Goal: Information Seeking & Learning: Learn about a topic

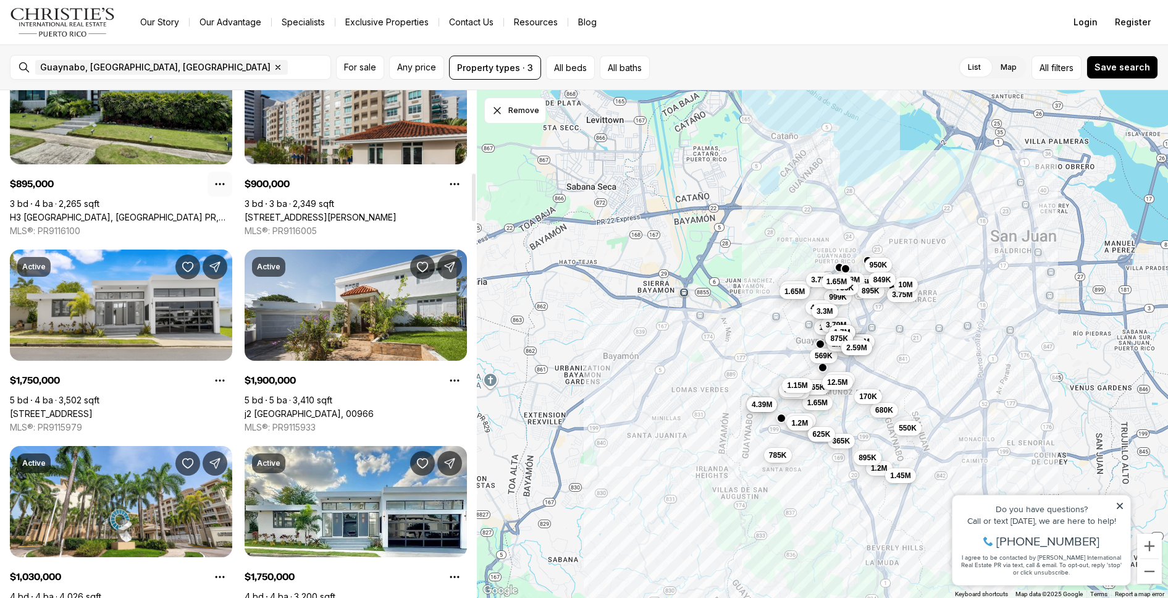
scroll to position [872, 0]
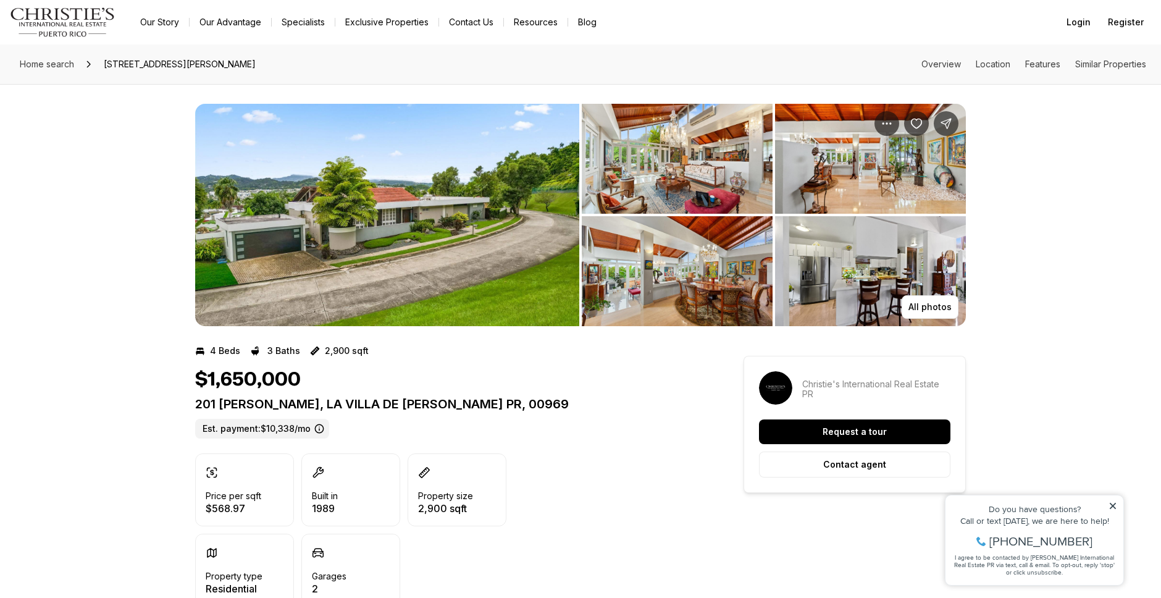
click at [406, 203] on img "View image gallery" at bounding box center [387, 215] width 384 height 222
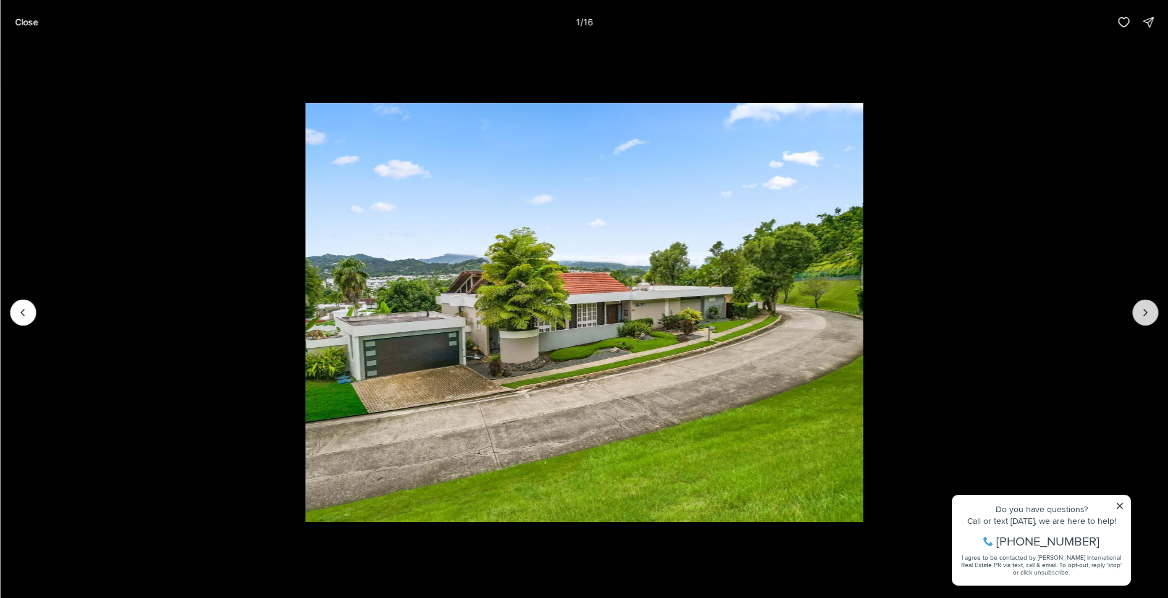
click at [1146, 311] on icon "Next slide" at bounding box center [1145, 312] width 12 height 12
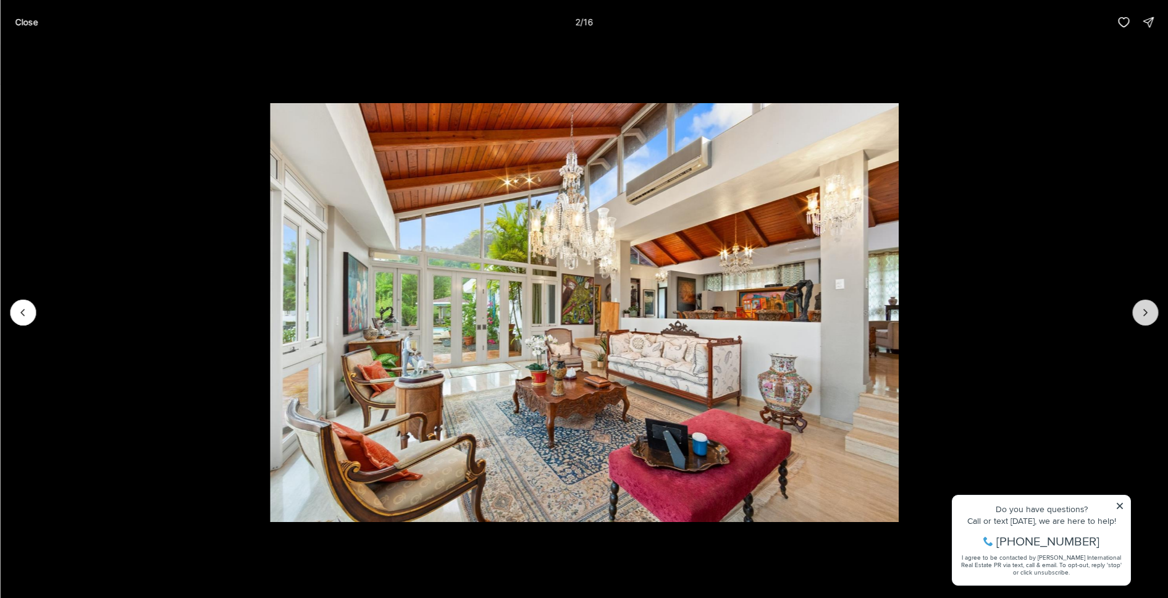
click at [1144, 310] on icon "Next slide" at bounding box center [1145, 312] width 12 height 12
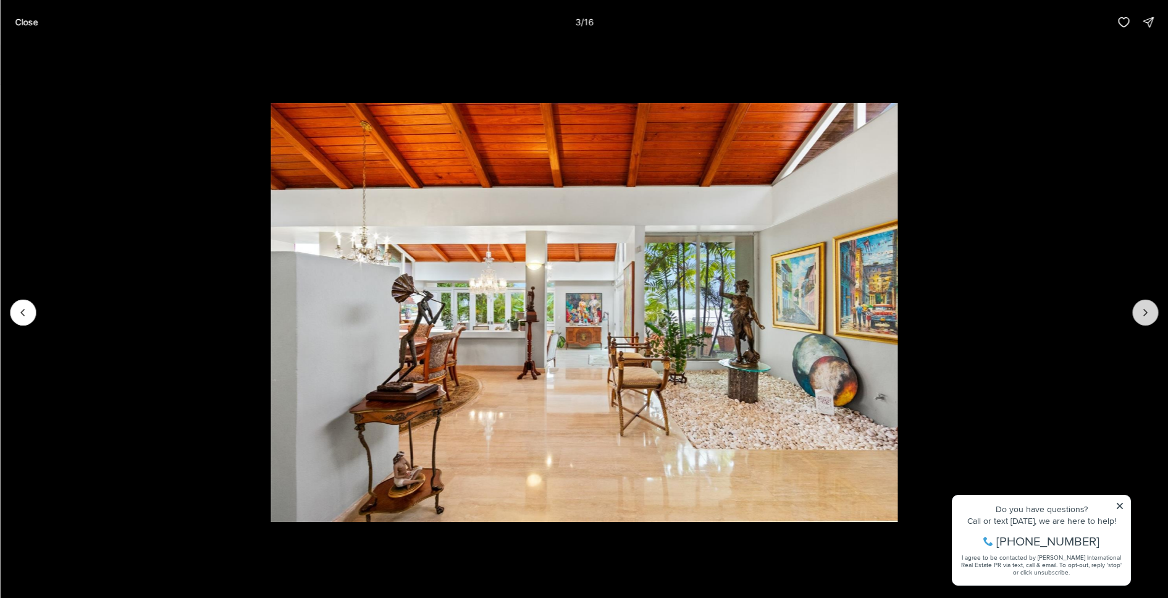
click at [1144, 310] on icon "Next slide" at bounding box center [1145, 312] width 12 height 12
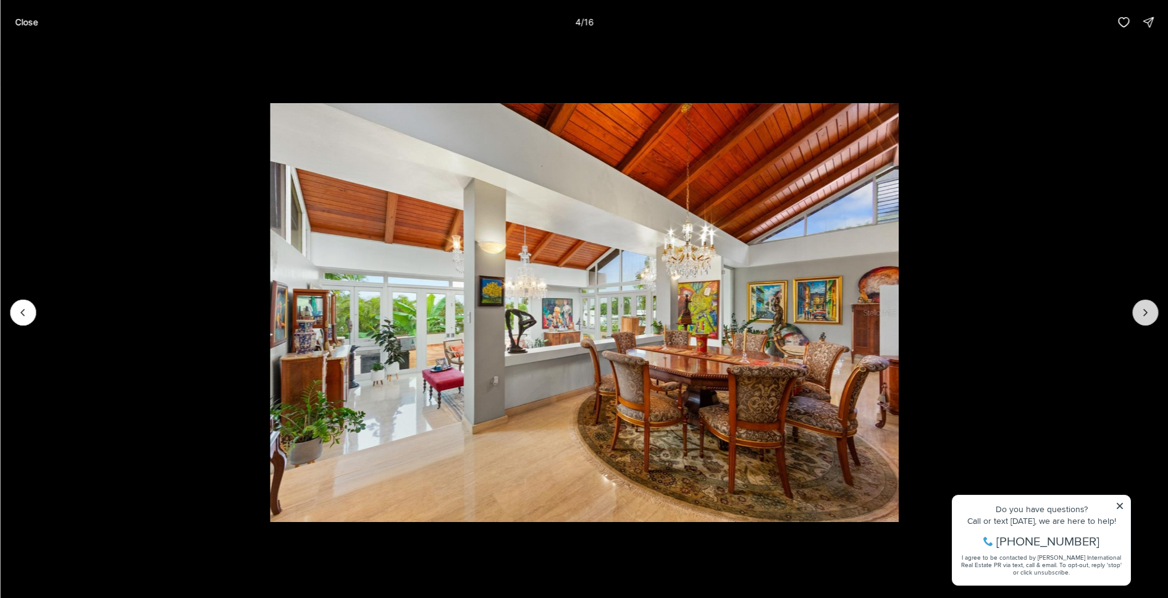
click at [1144, 310] on icon "Next slide" at bounding box center [1145, 312] width 12 height 12
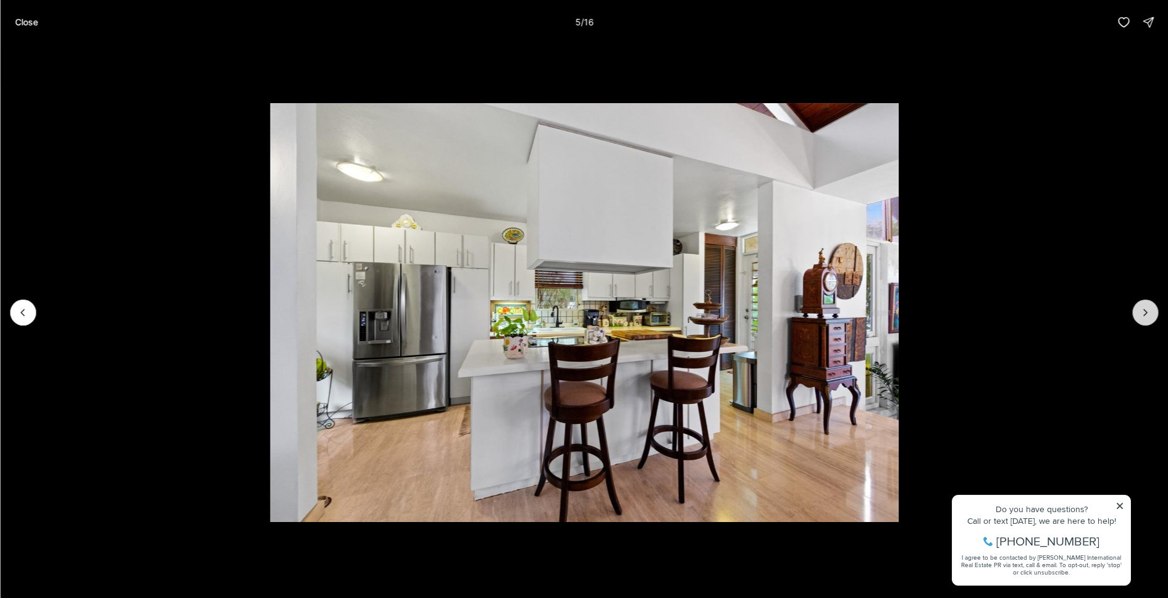
click at [1144, 310] on icon "Next slide" at bounding box center [1145, 312] width 12 height 12
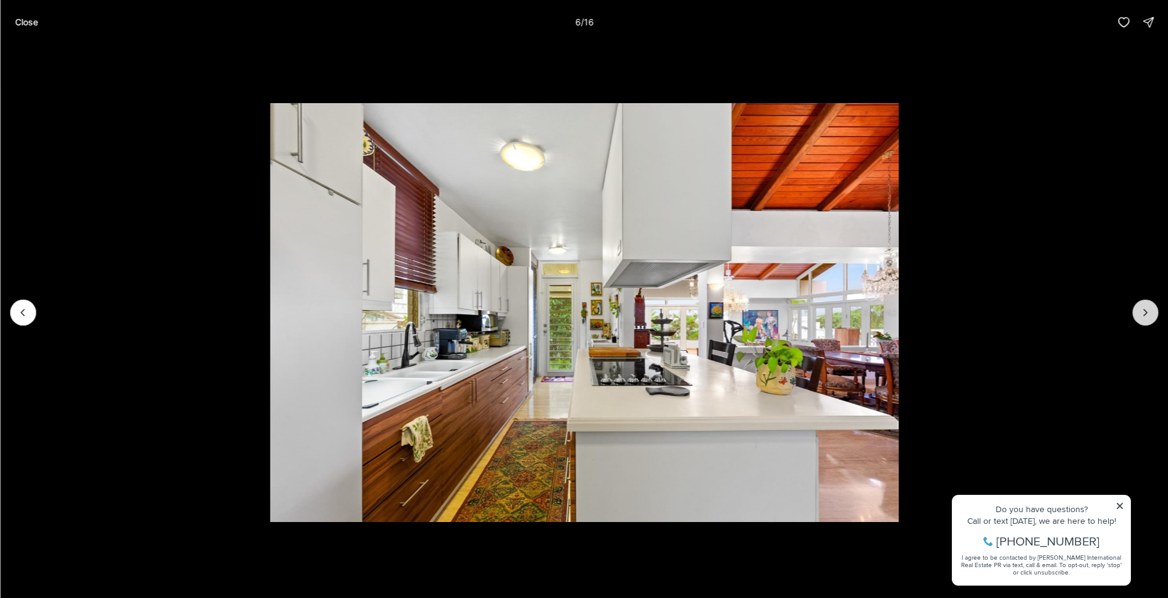
click at [1144, 310] on icon "Next slide" at bounding box center [1145, 312] width 12 height 12
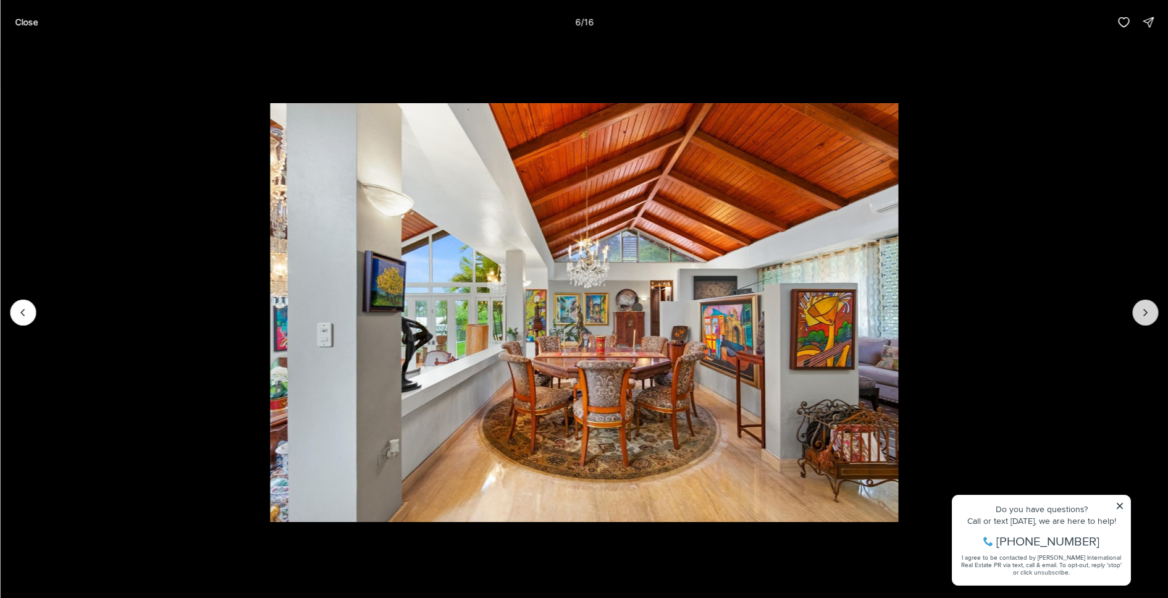
click at [1144, 310] on icon "Next slide" at bounding box center [1145, 312] width 12 height 12
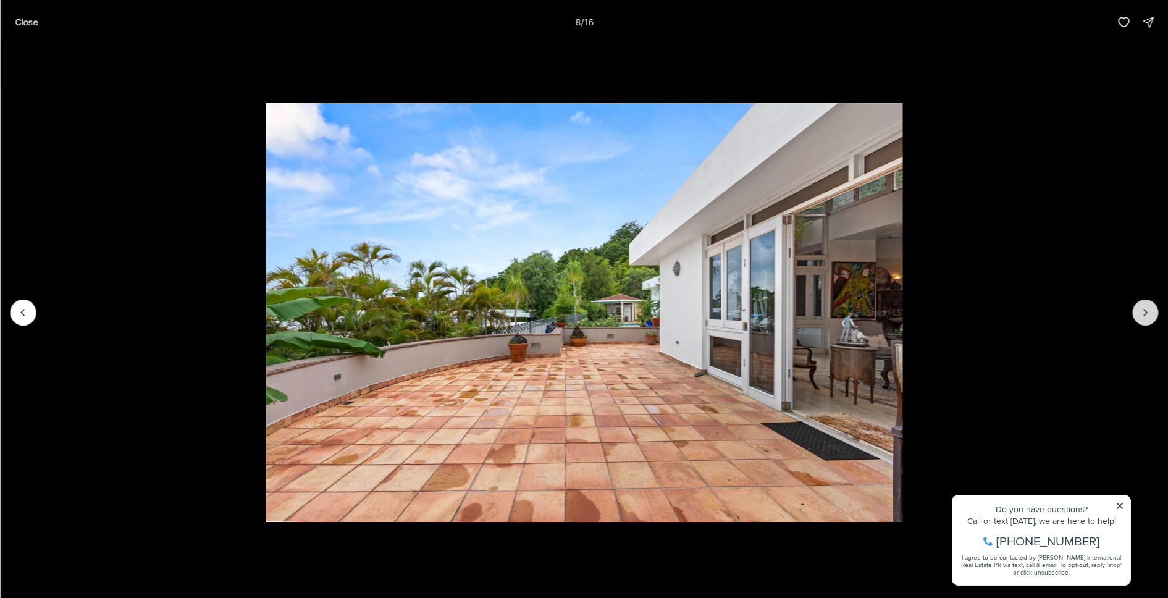
click at [1144, 310] on icon "Next slide" at bounding box center [1145, 312] width 12 height 12
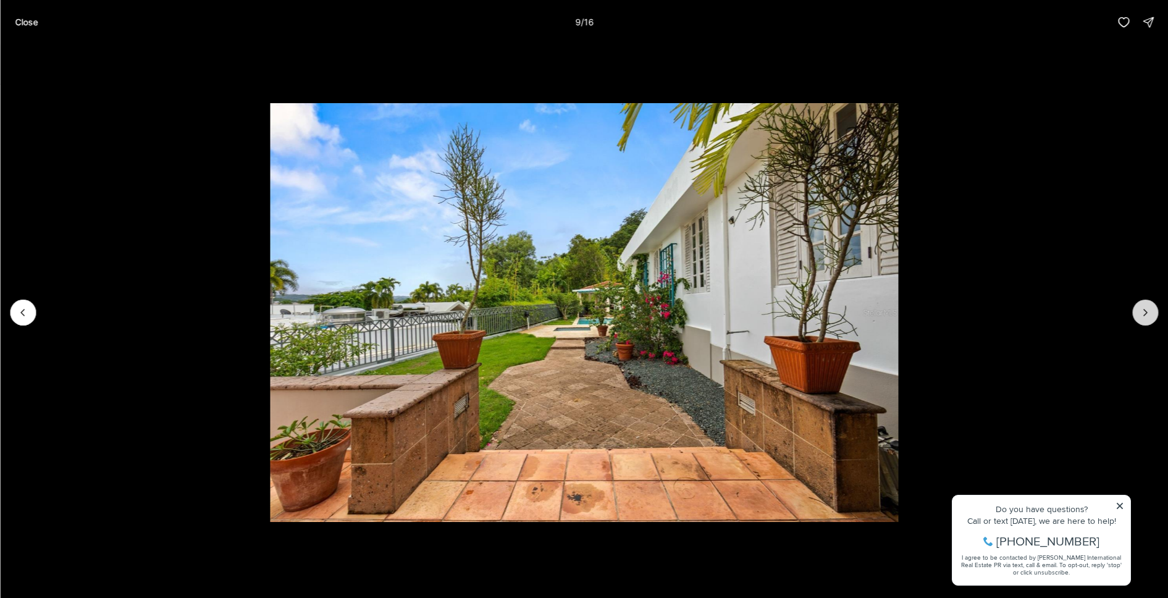
click at [1144, 310] on icon "Next slide" at bounding box center [1145, 312] width 12 height 12
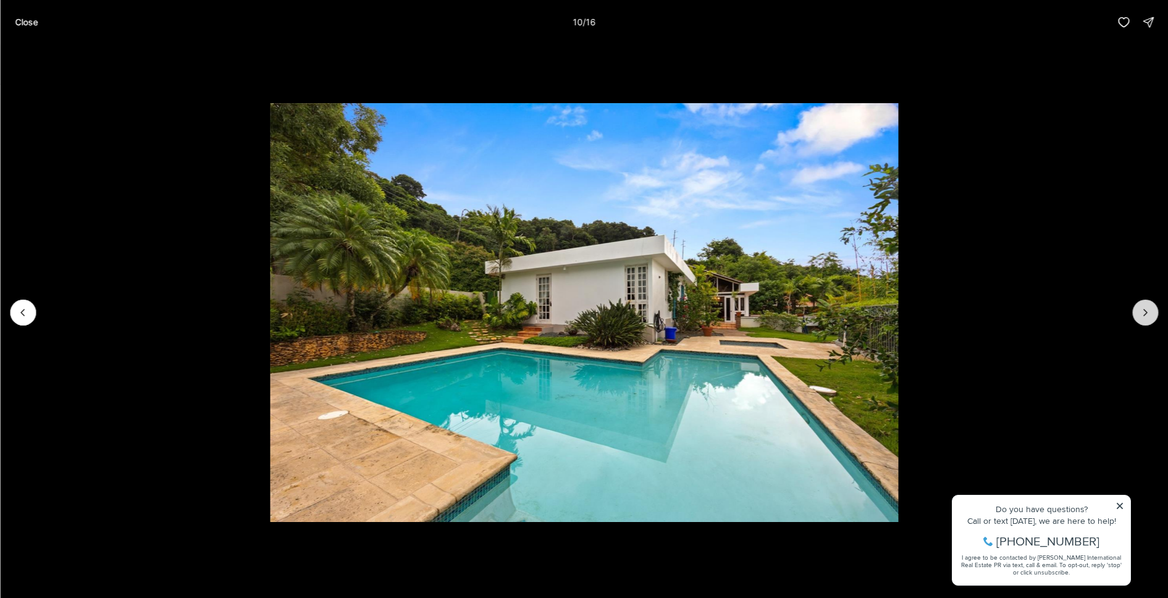
click at [1144, 310] on icon "Next slide" at bounding box center [1145, 312] width 12 height 12
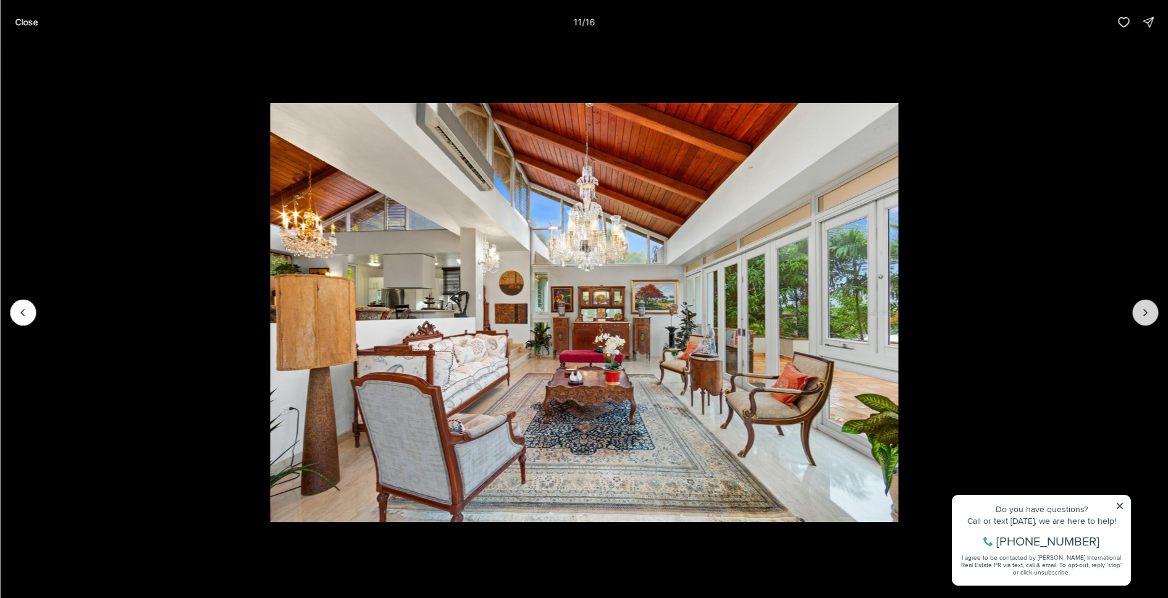
click at [1144, 310] on icon "Next slide" at bounding box center [1145, 312] width 12 height 12
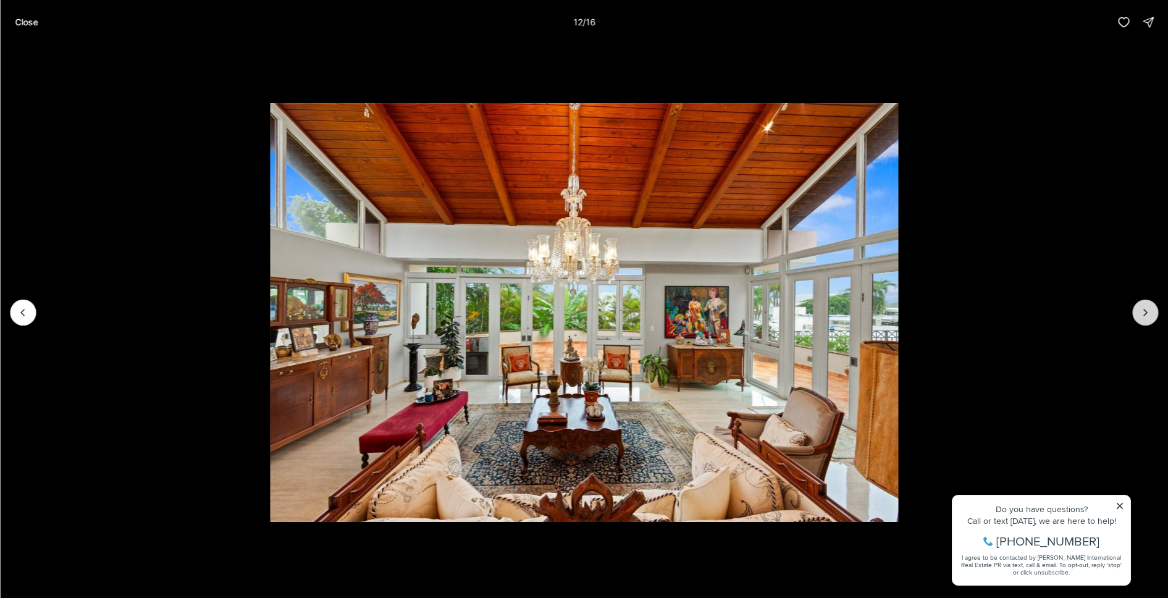
click at [1144, 310] on icon "Next slide" at bounding box center [1145, 312] width 12 height 12
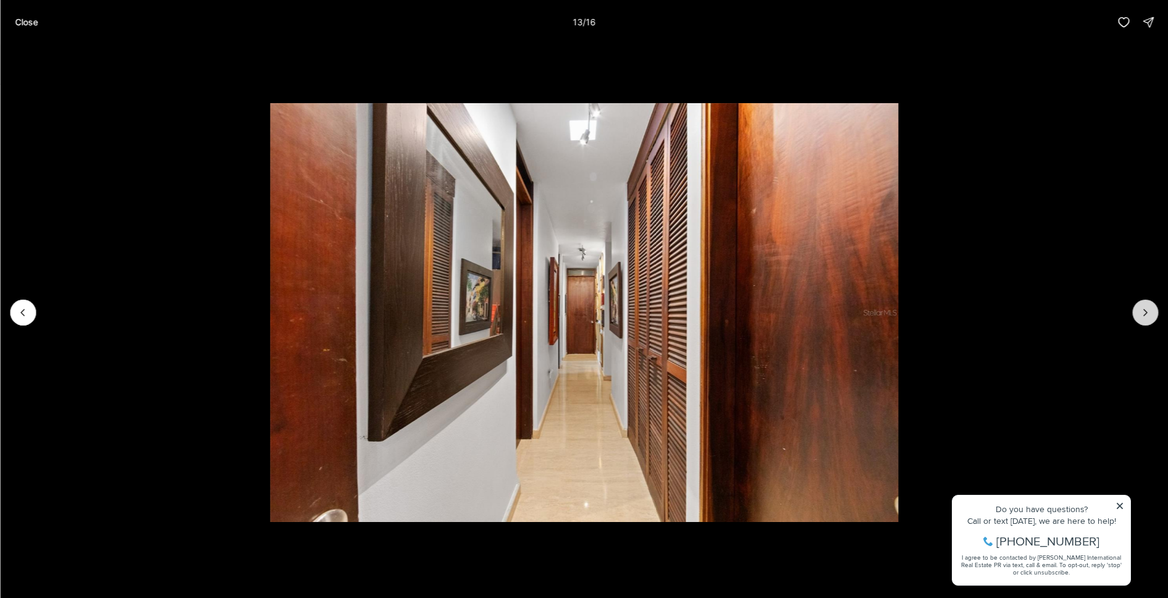
click at [1144, 310] on icon "Next slide" at bounding box center [1145, 312] width 12 height 12
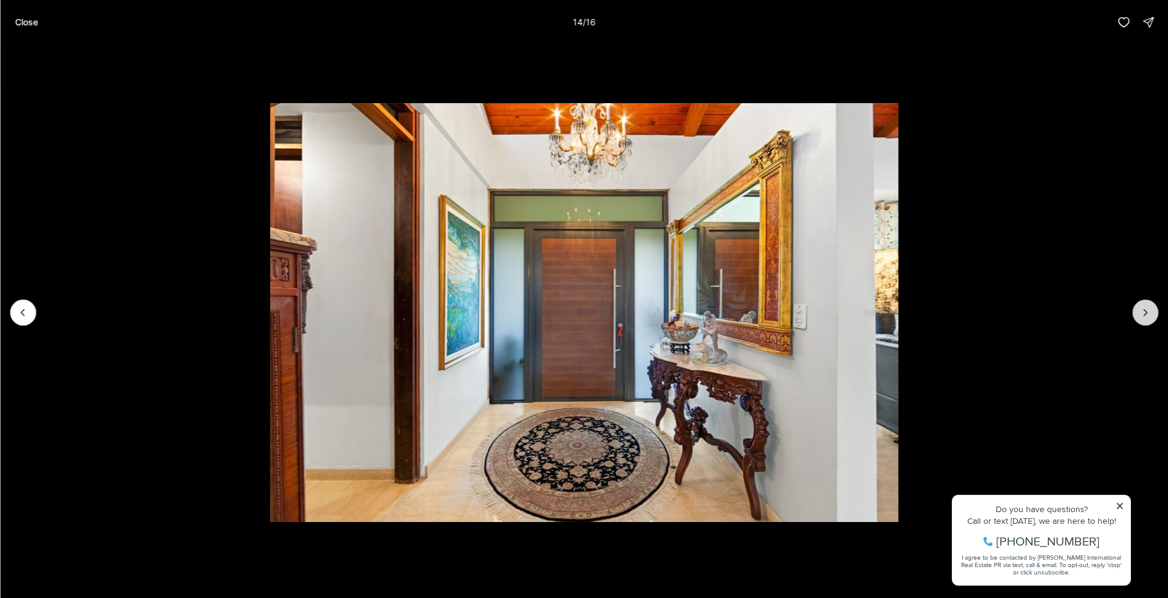
click at [1144, 310] on icon "Next slide" at bounding box center [1145, 312] width 12 height 12
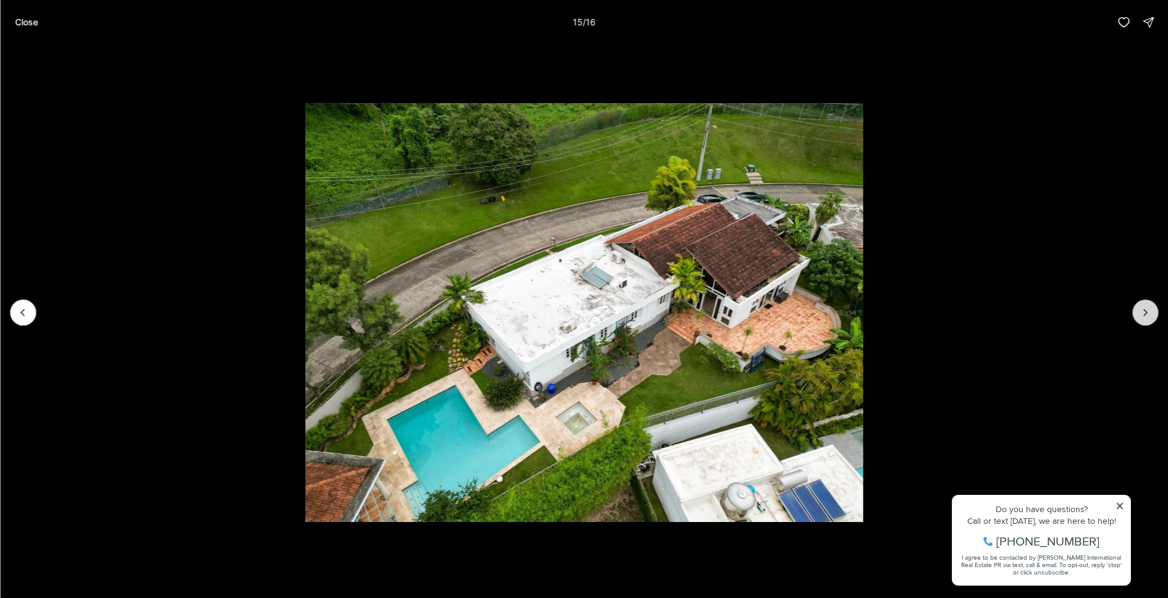
click at [1144, 310] on icon "Next slide" at bounding box center [1145, 312] width 12 height 12
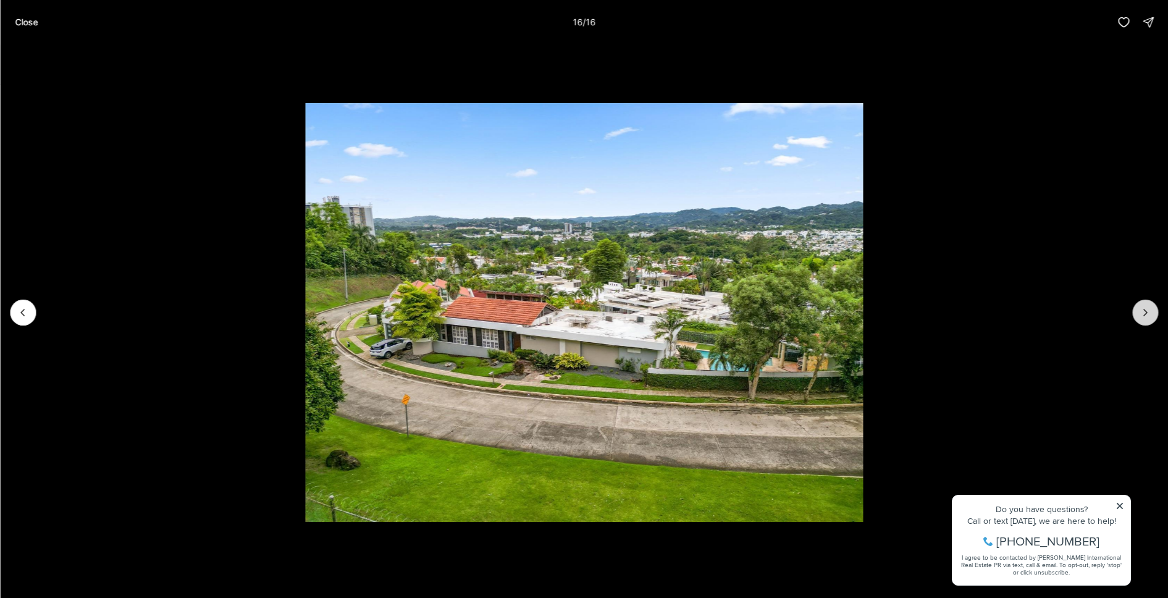
click at [1144, 310] on div at bounding box center [1145, 313] width 26 height 26
click at [1149, 307] on div at bounding box center [1145, 313] width 26 height 26
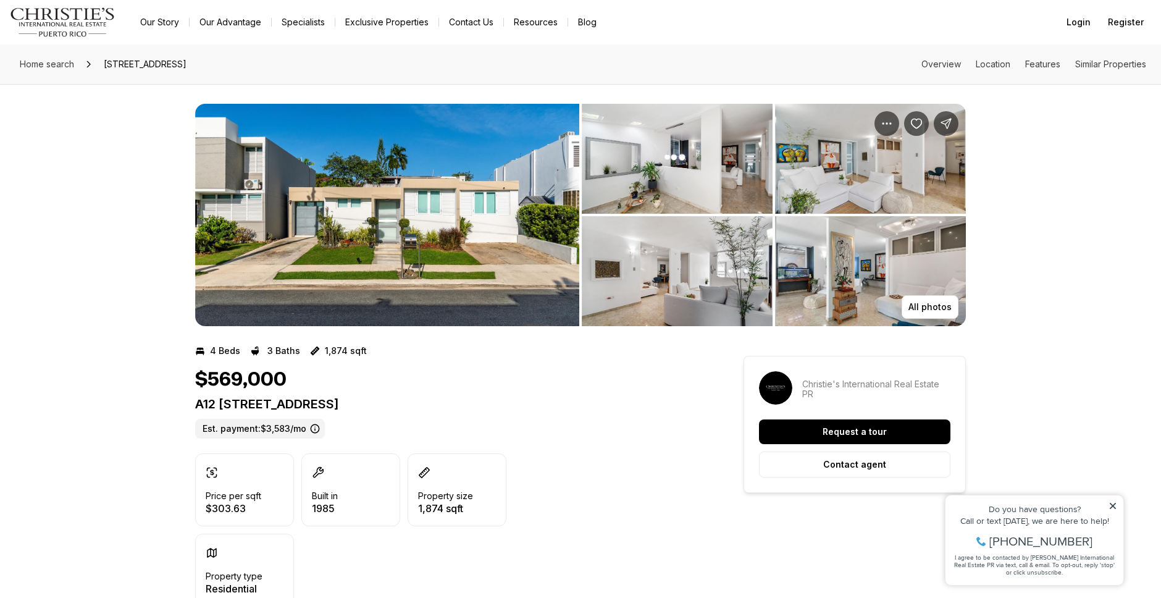
click at [432, 219] on img "View image gallery" at bounding box center [387, 215] width 384 height 222
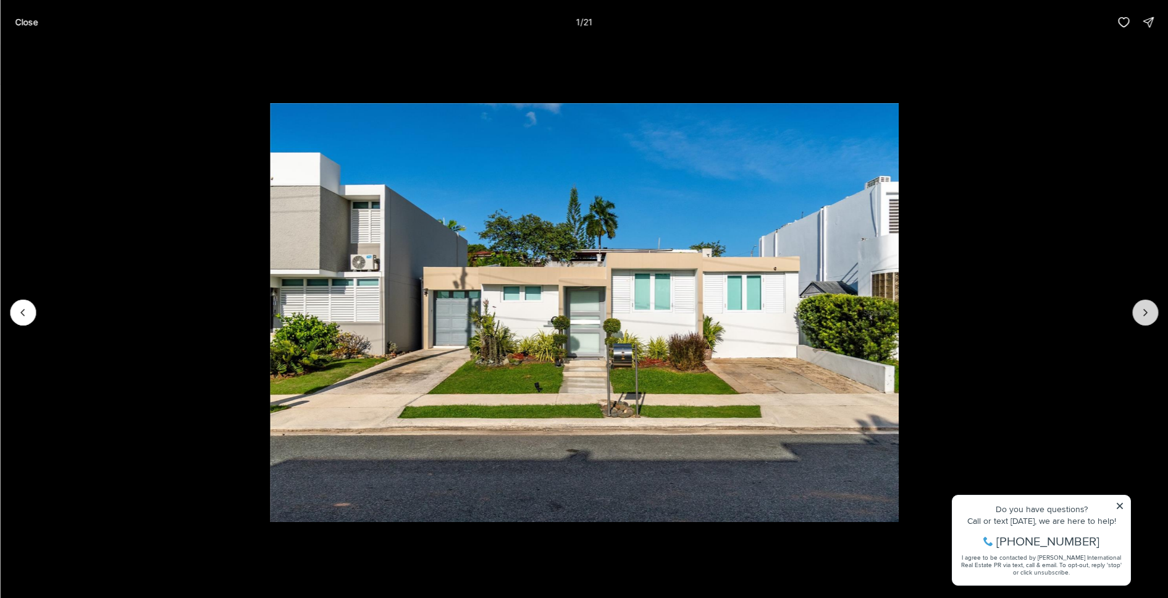
click at [1150, 306] on icon "Next slide" at bounding box center [1145, 312] width 12 height 12
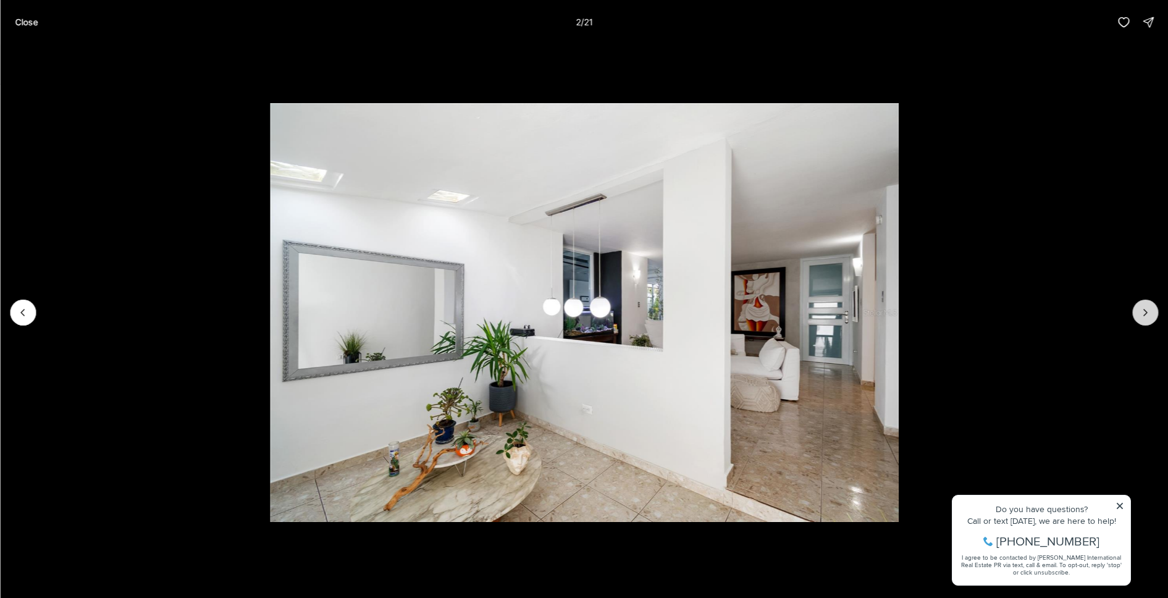
click at [1150, 306] on icon "Next slide" at bounding box center [1145, 312] width 12 height 12
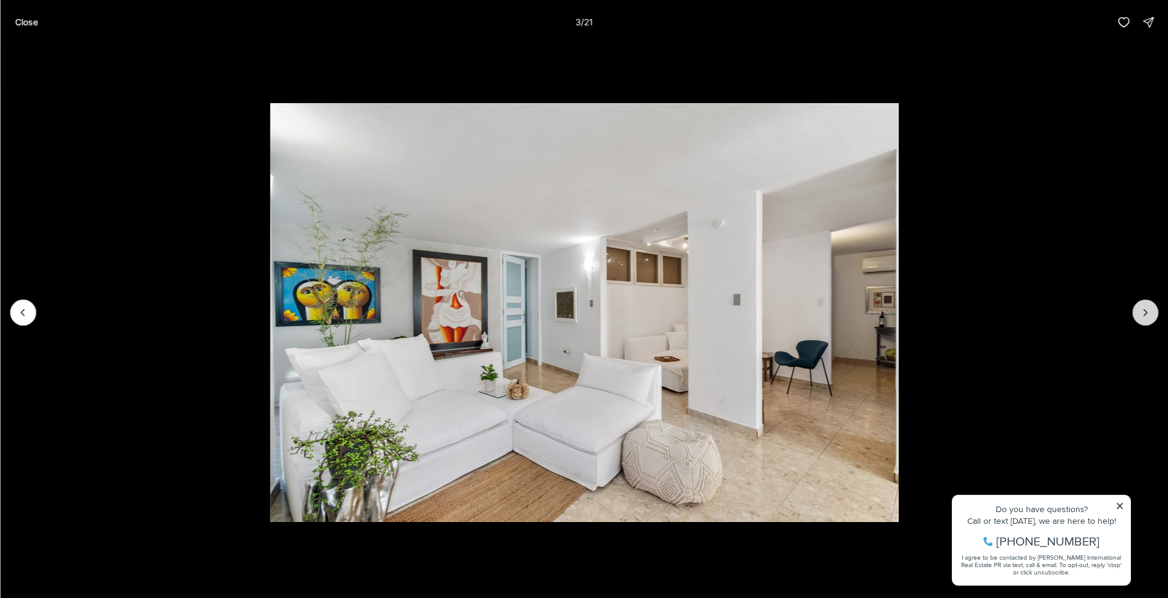
click at [1150, 306] on icon "Next slide" at bounding box center [1145, 312] width 12 height 12
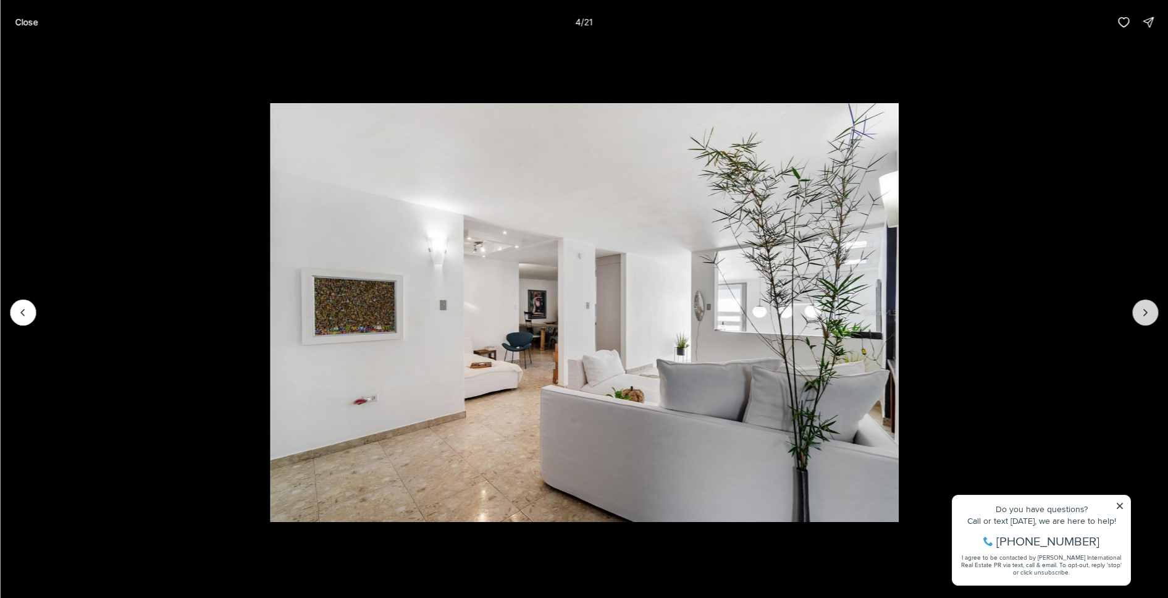
click at [1151, 306] on icon "Next slide" at bounding box center [1145, 312] width 12 height 12
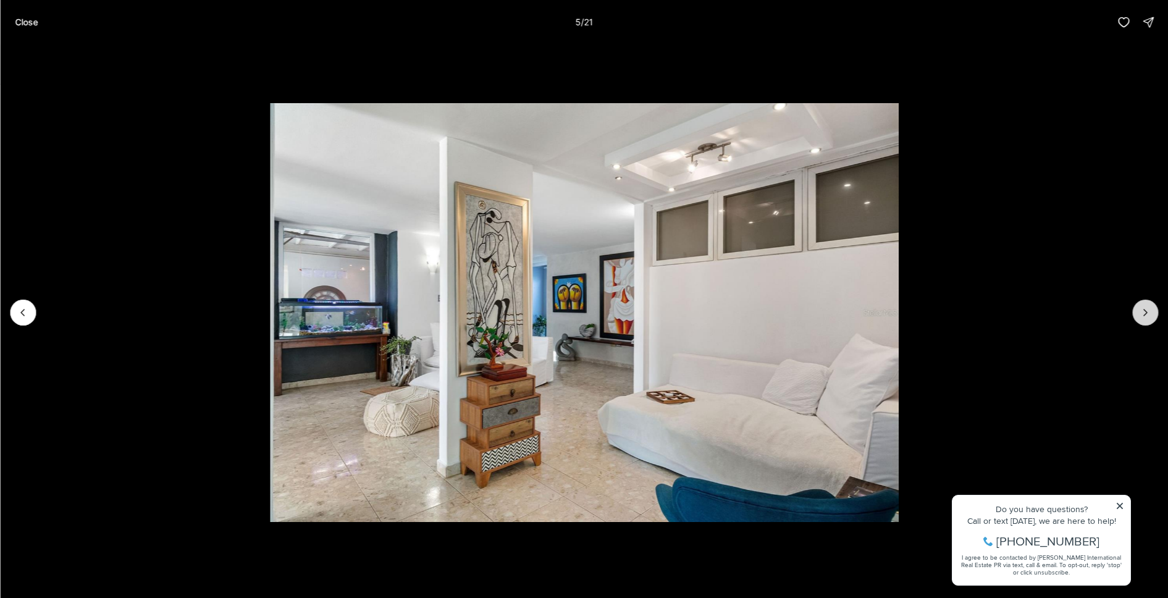
click at [1151, 306] on icon "Next slide" at bounding box center [1145, 312] width 12 height 12
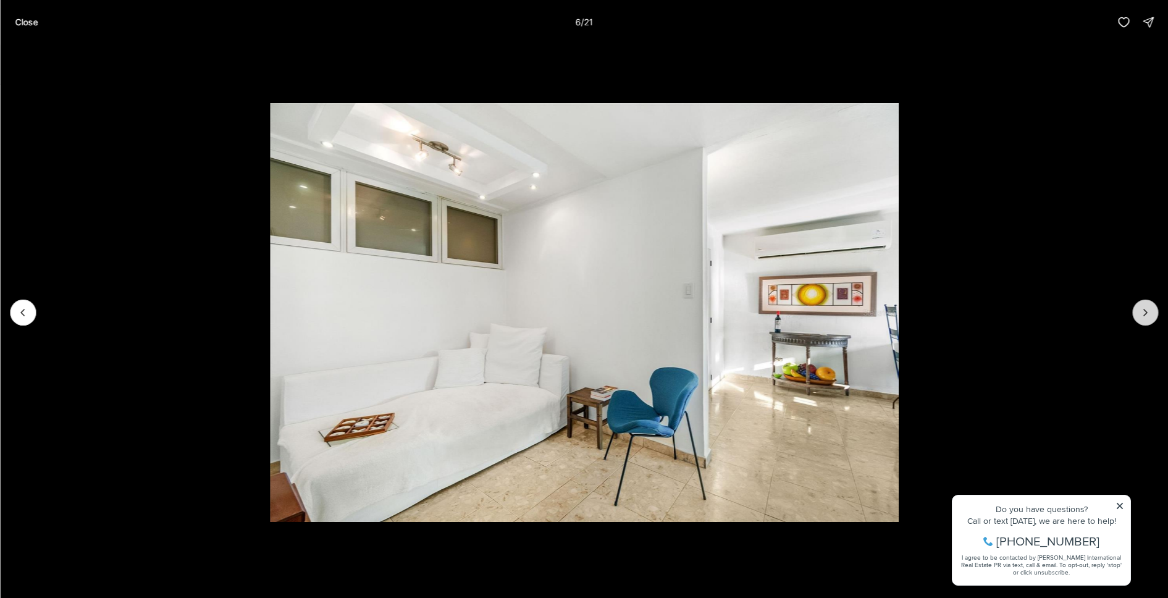
click at [1151, 306] on icon "Next slide" at bounding box center [1145, 312] width 12 height 12
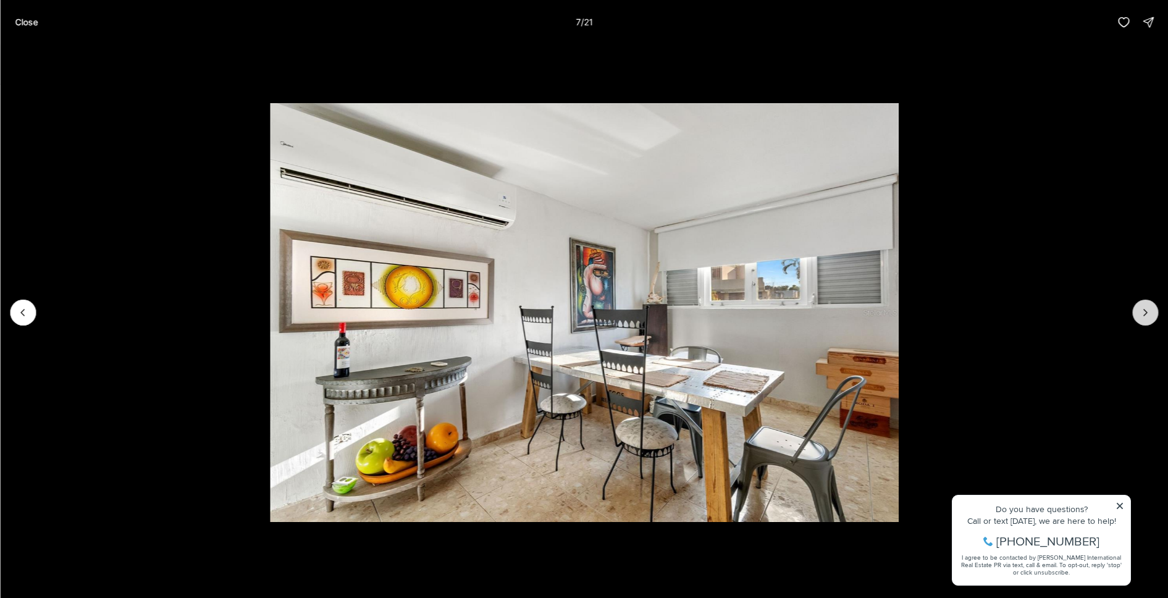
click at [1151, 306] on icon "Next slide" at bounding box center [1145, 312] width 12 height 12
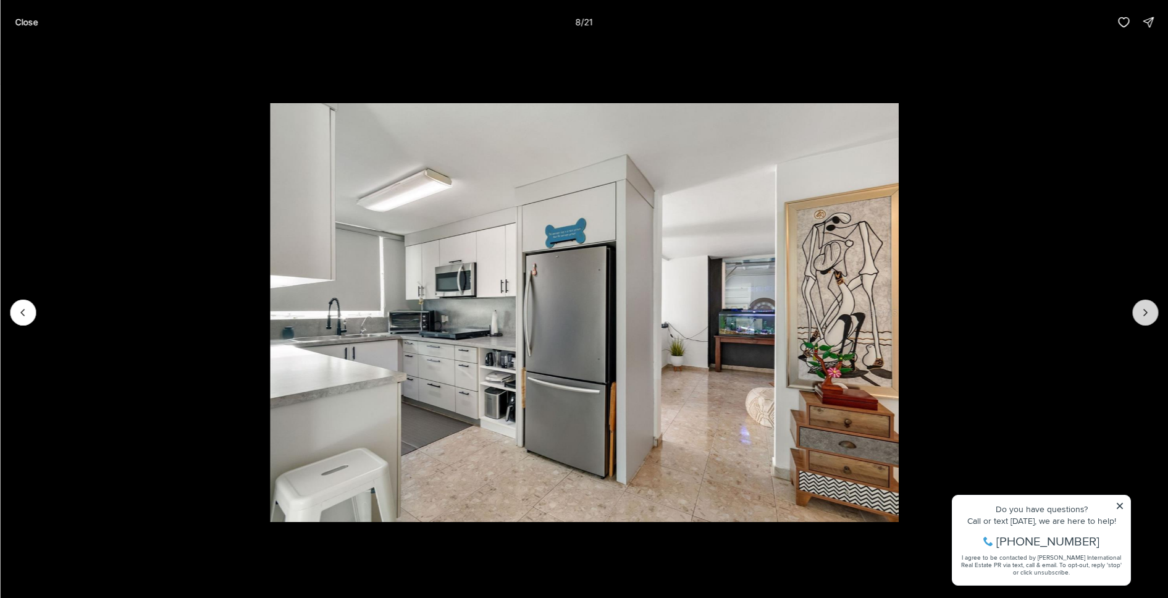
click at [1151, 306] on icon "Next slide" at bounding box center [1145, 312] width 12 height 12
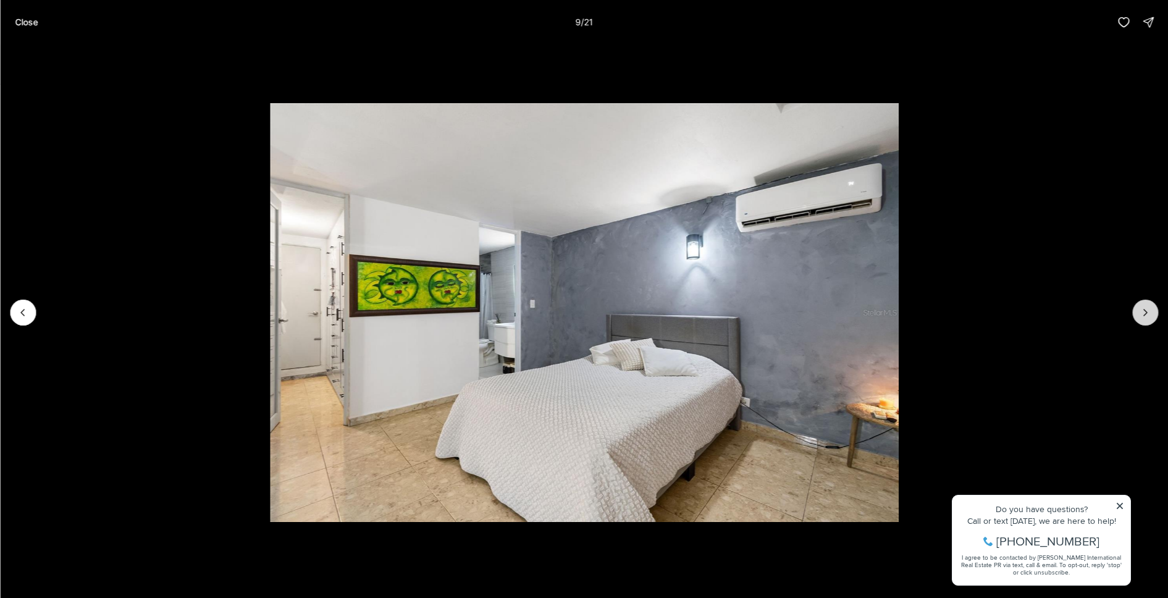
click at [1151, 306] on icon "Next slide" at bounding box center [1145, 312] width 12 height 12
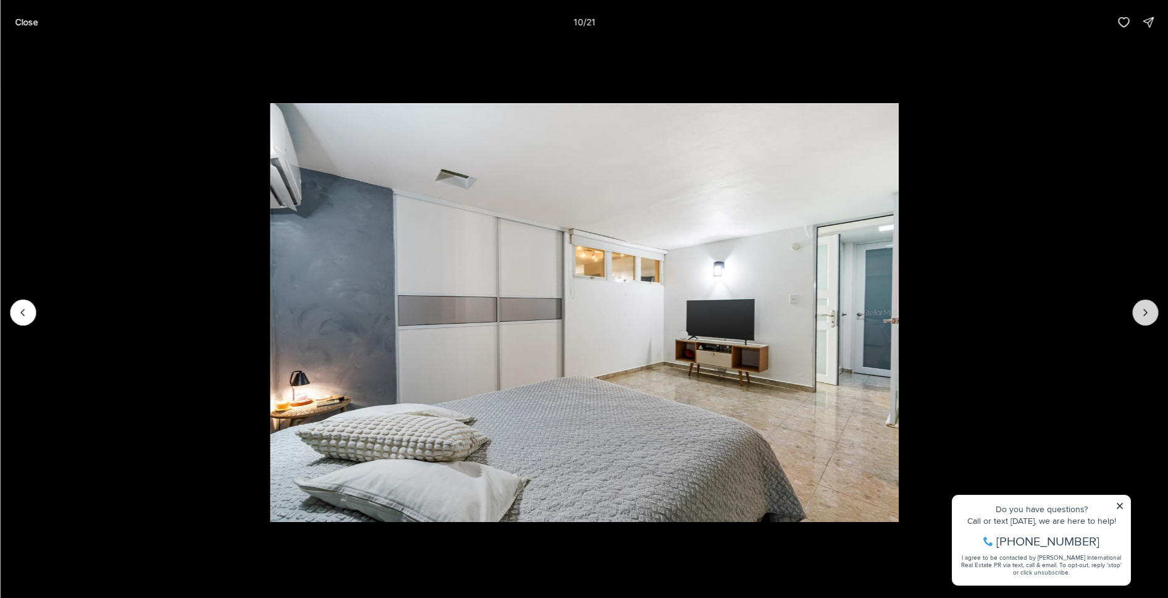
click at [1151, 306] on icon "Next slide" at bounding box center [1145, 312] width 12 height 12
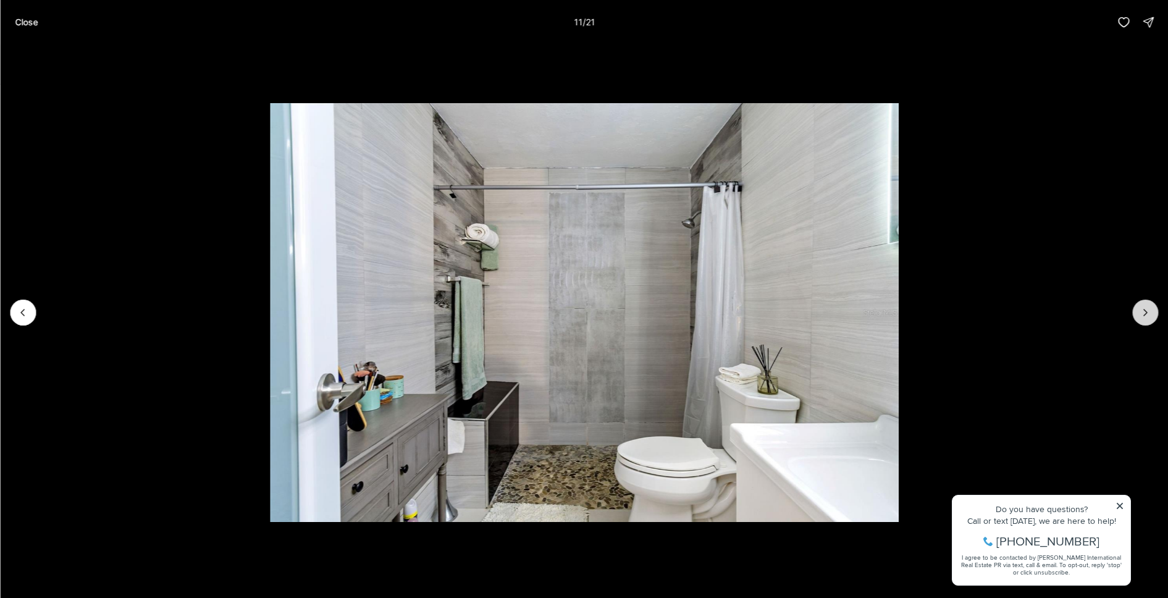
click at [1151, 306] on icon "Next slide" at bounding box center [1145, 312] width 12 height 12
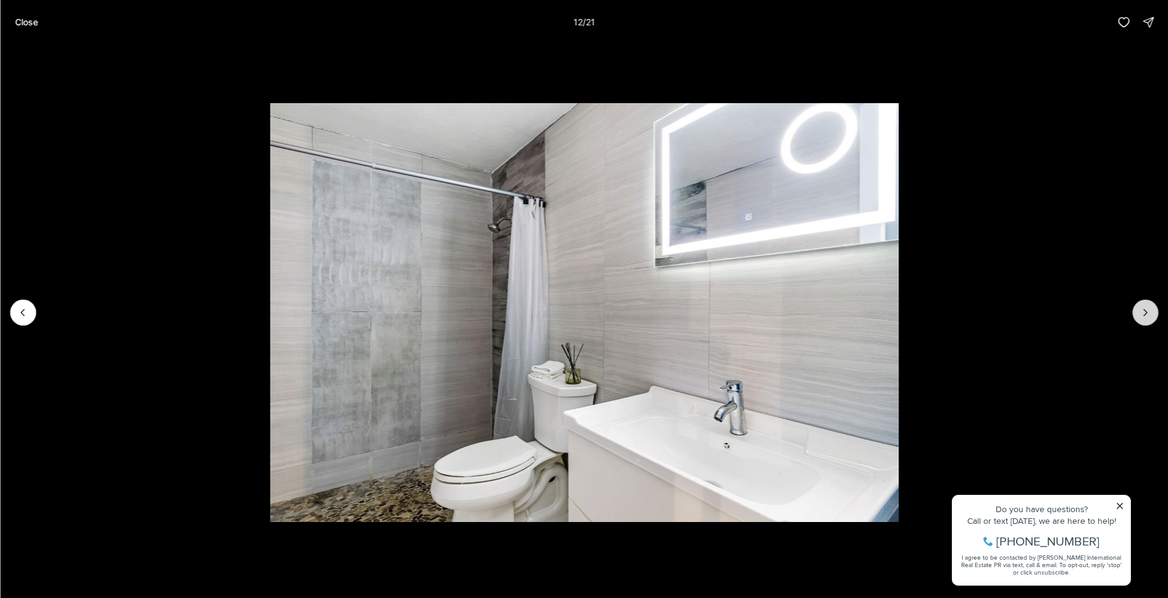
click at [1151, 306] on icon "Next slide" at bounding box center [1145, 312] width 12 height 12
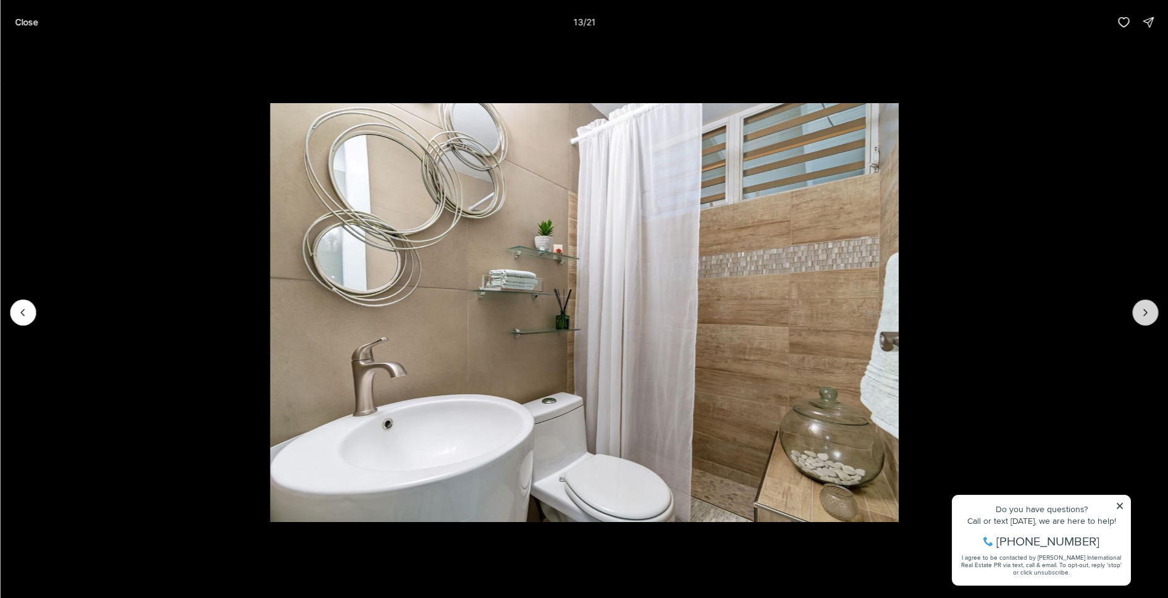
click at [1151, 306] on icon "Next slide" at bounding box center [1145, 312] width 12 height 12
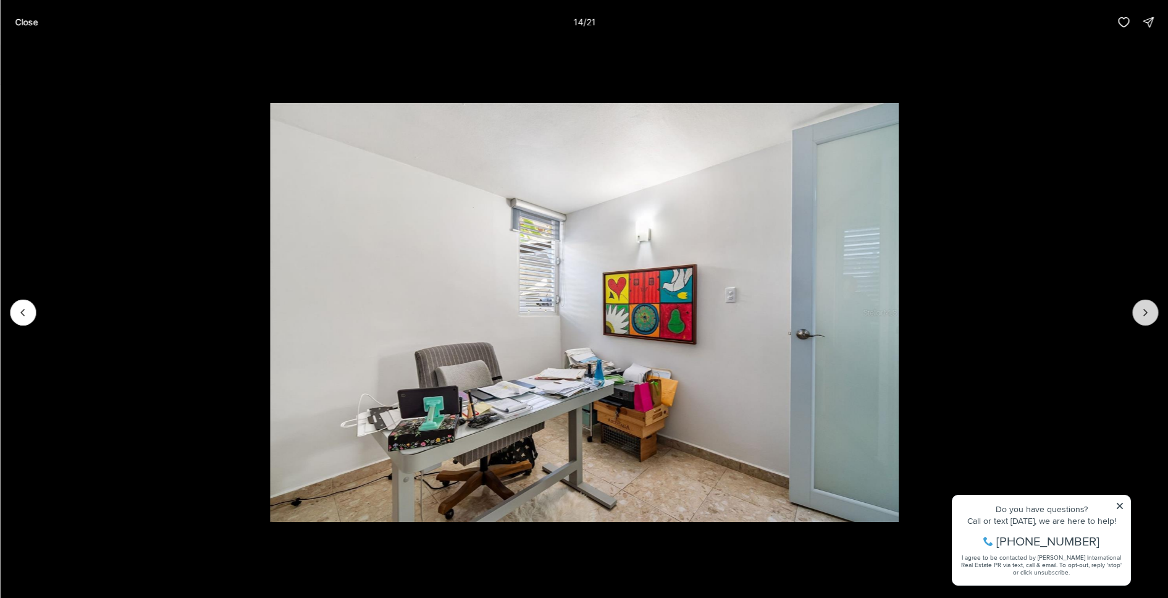
click at [1151, 306] on icon "Next slide" at bounding box center [1145, 312] width 12 height 12
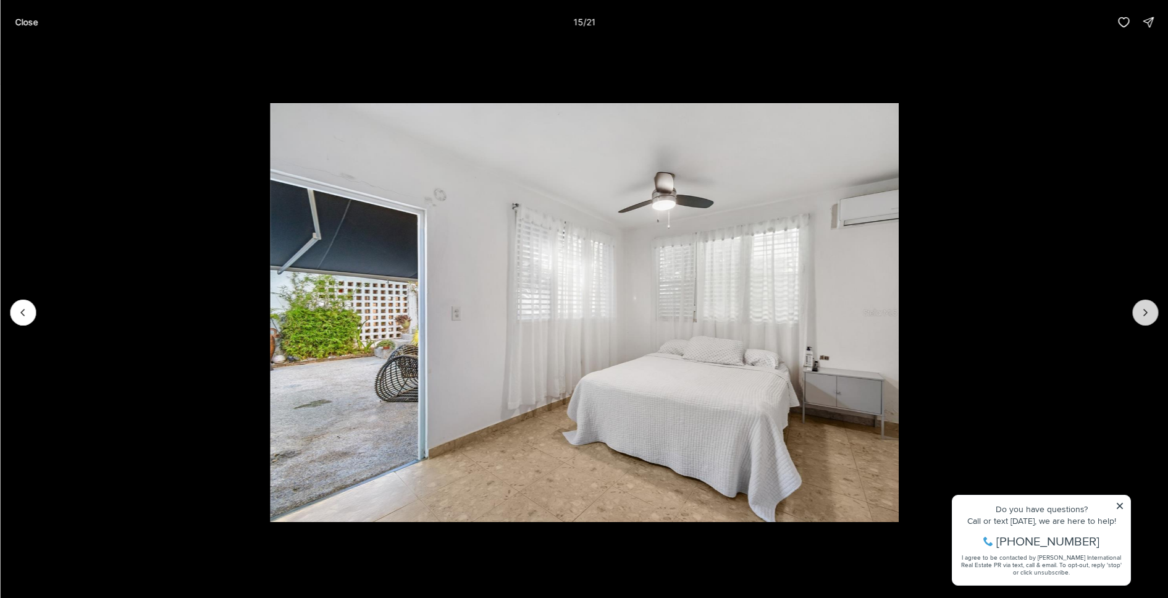
click at [1151, 306] on icon "Next slide" at bounding box center [1145, 312] width 12 height 12
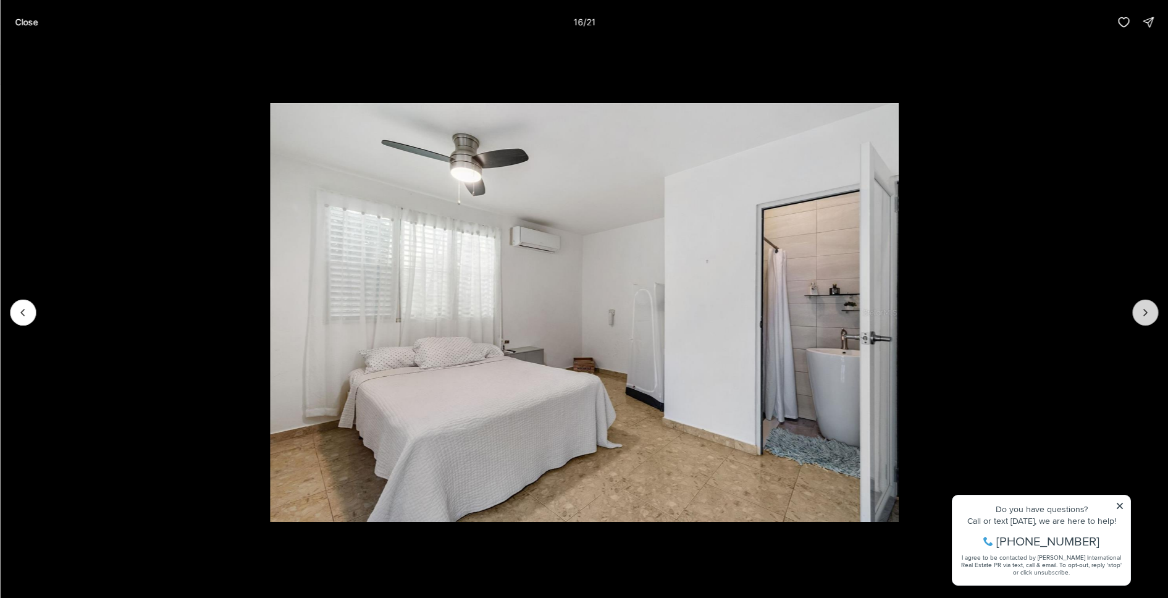
click at [1151, 306] on icon "Next slide" at bounding box center [1145, 312] width 12 height 12
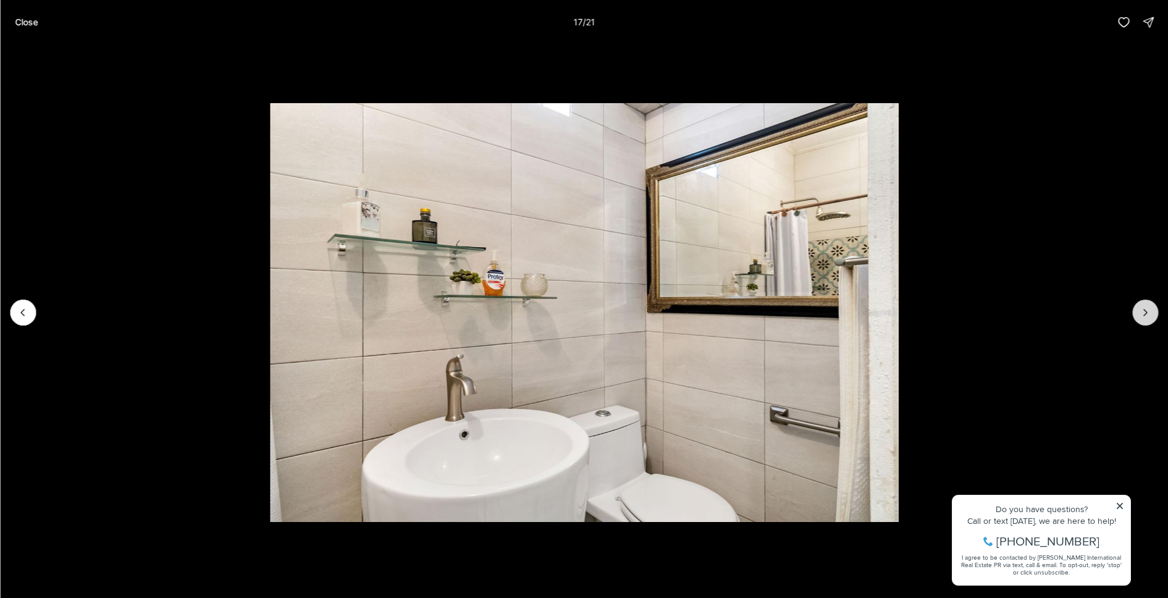
click at [1151, 306] on icon "Next slide" at bounding box center [1145, 312] width 12 height 12
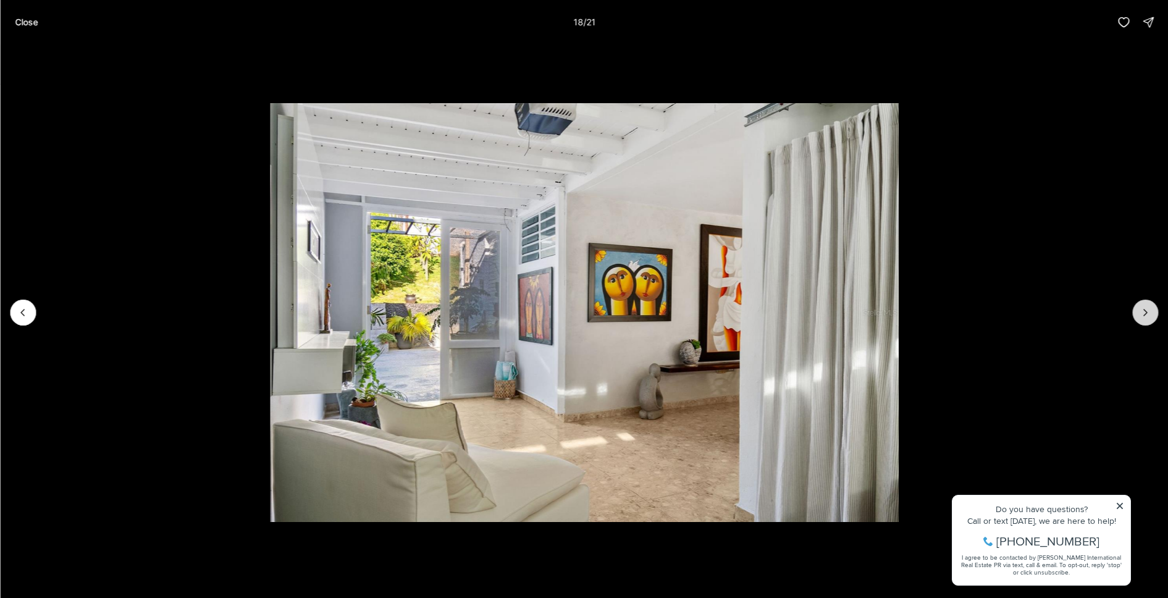
click at [1151, 306] on icon "Next slide" at bounding box center [1145, 312] width 12 height 12
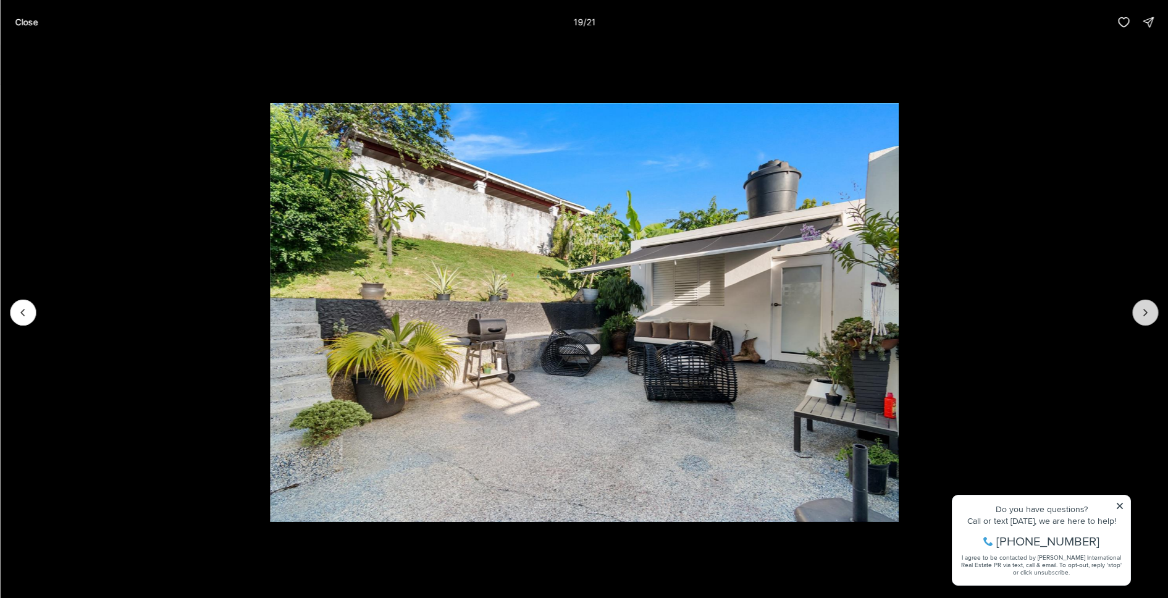
click at [1151, 306] on icon "Next slide" at bounding box center [1145, 312] width 12 height 12
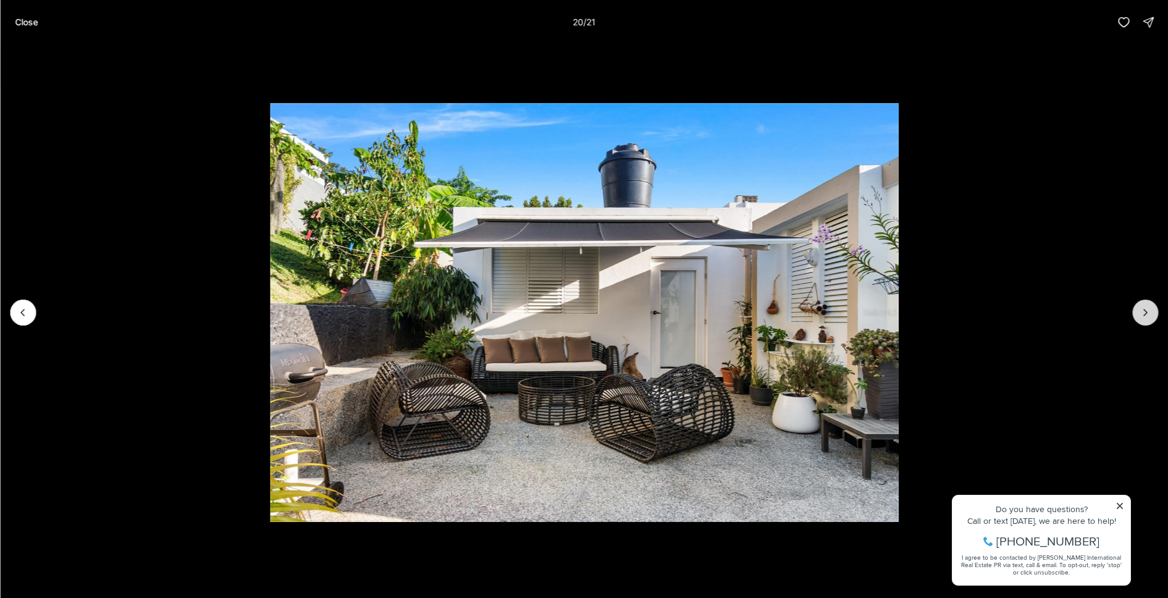
click at [1151, 306] on icon "Next slide" at bounding box center [1145, 312] width 12 height 12
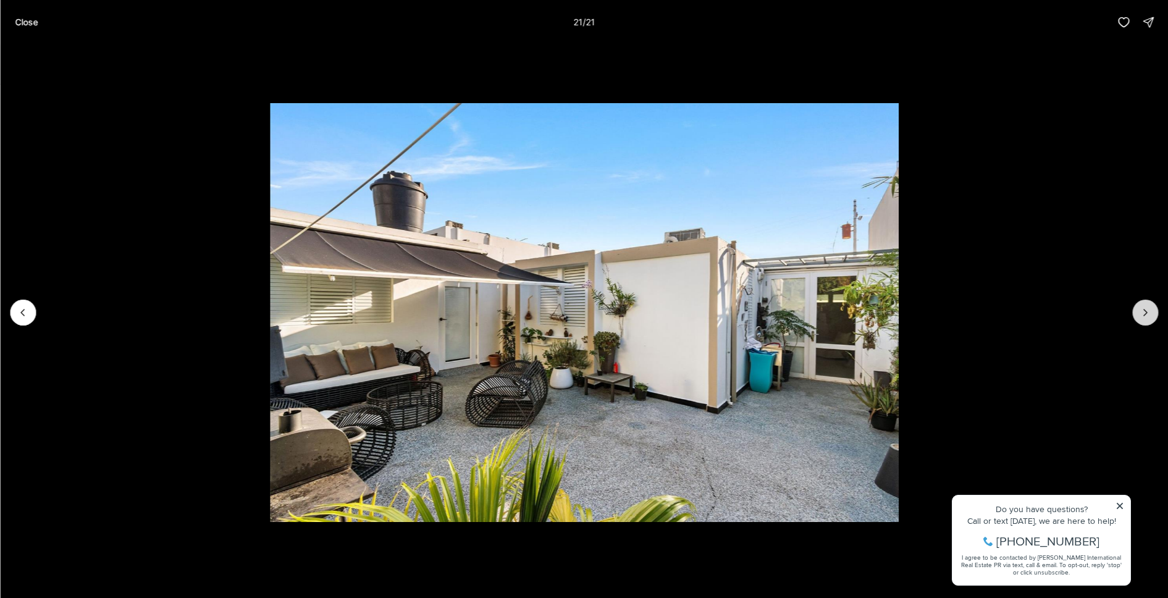
click at [1151, 306] on div at bounding box center [1145, 313] width 26 height 26
click at [1150, 309] on div at bounding box center [1145, 313] width 26 height 26
click at [38, 25] on p "Close" at bounding box center [26, 22] width 23 height 10
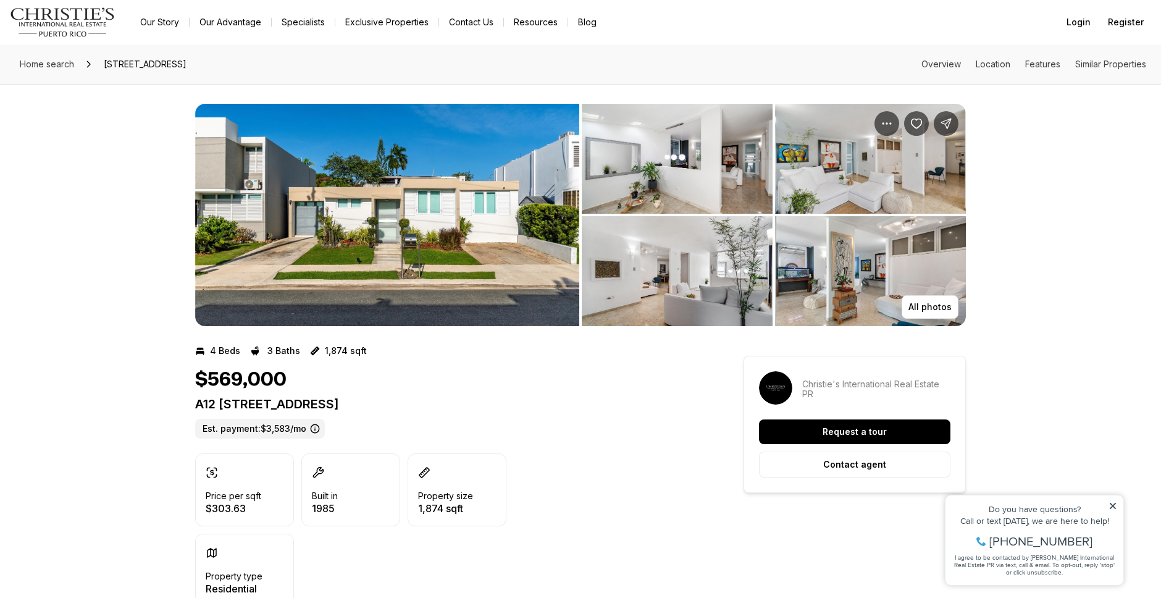
drag, startPoint x: 411, startPoint y: 406, endPoint x: 196, endPoint y: 403, distance: 215.0
click at [196, 403] on p "A12 CALLE 4 GUAYNABO PR, 00966" at bounding box center [447, 404] width 504 height 15
copy p "A12 CALLE 4 GUAYNABO PR, 00966"
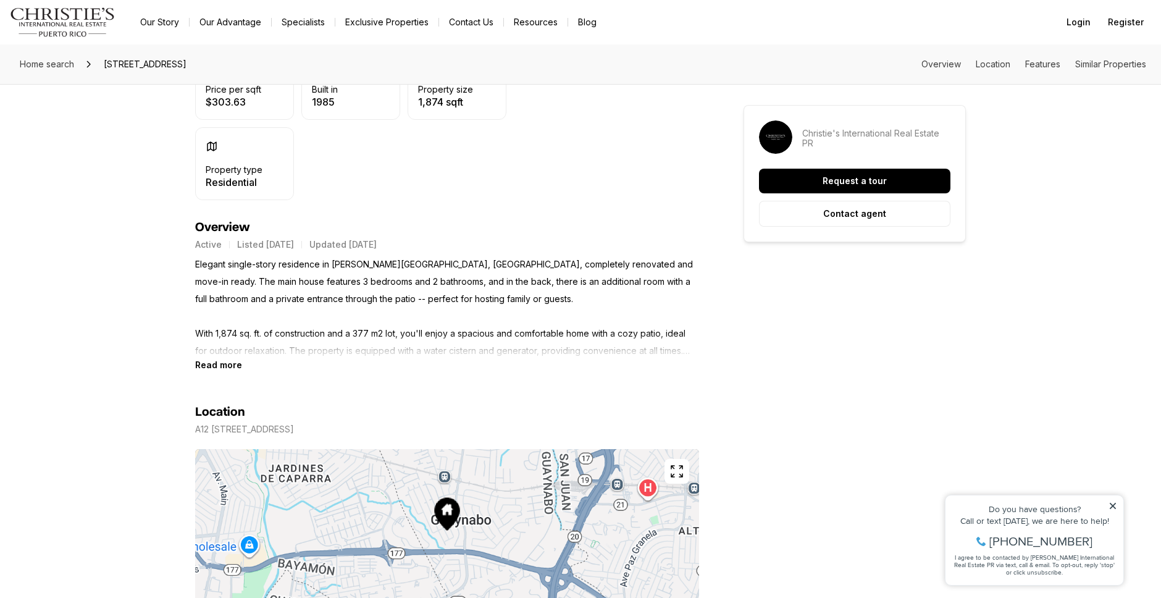
scroll to position [533, 0]
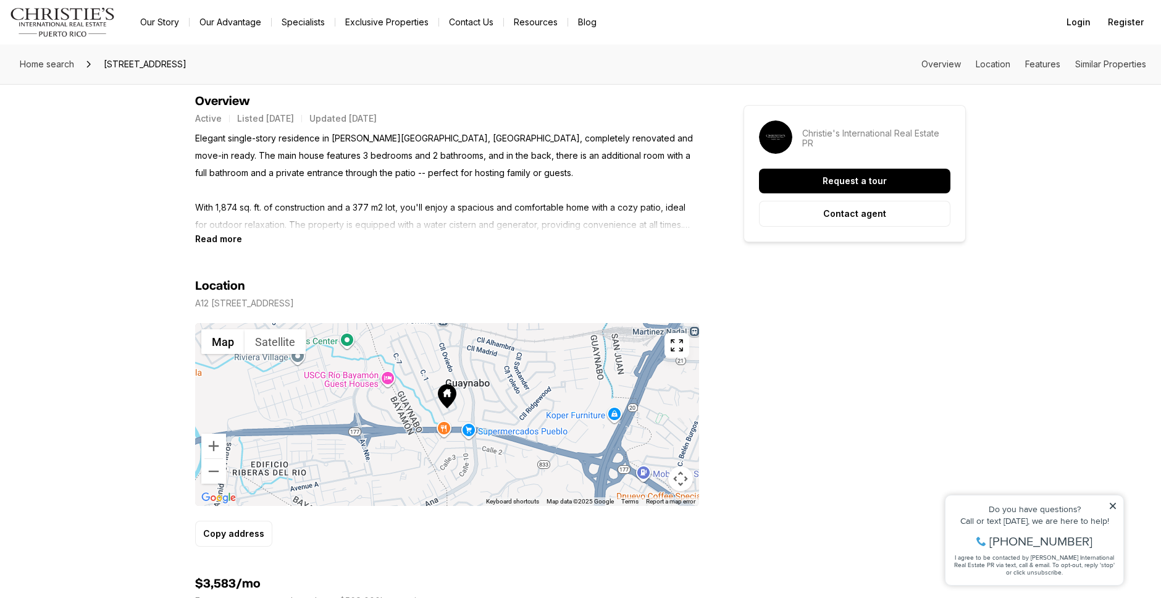
click at [455, 400] on icon at bounding box center [447, 396] width 19 height 24
click at [675, 348] on icon "button" at bounding box center [677, 345] width 15 height 15
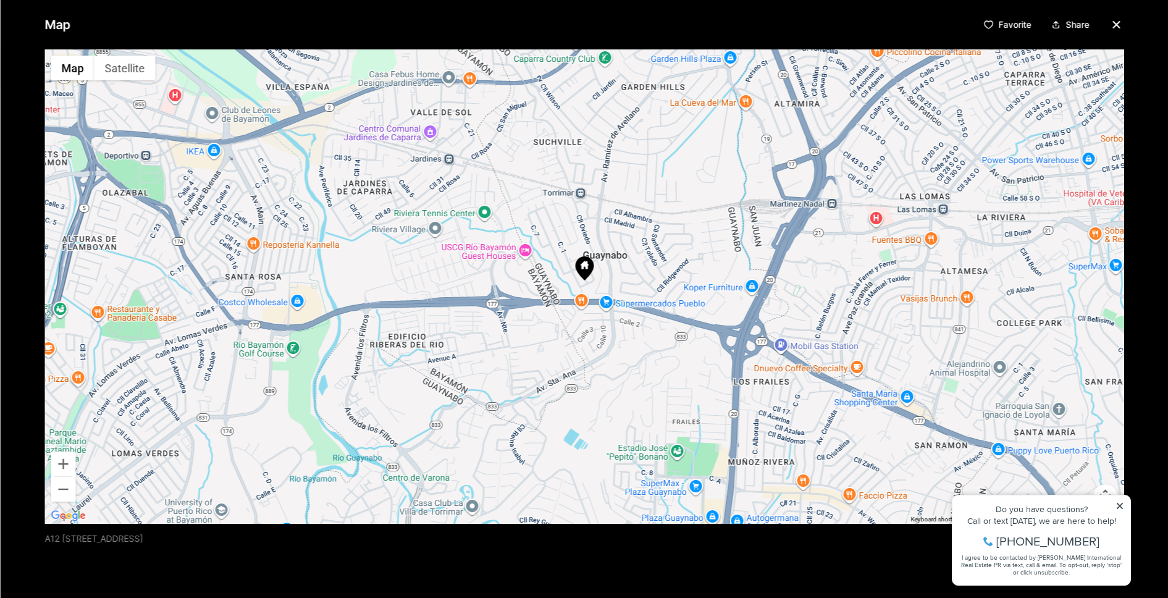
click at [583, 266] on icon at bounding box center [584, 265] width 8 height 8
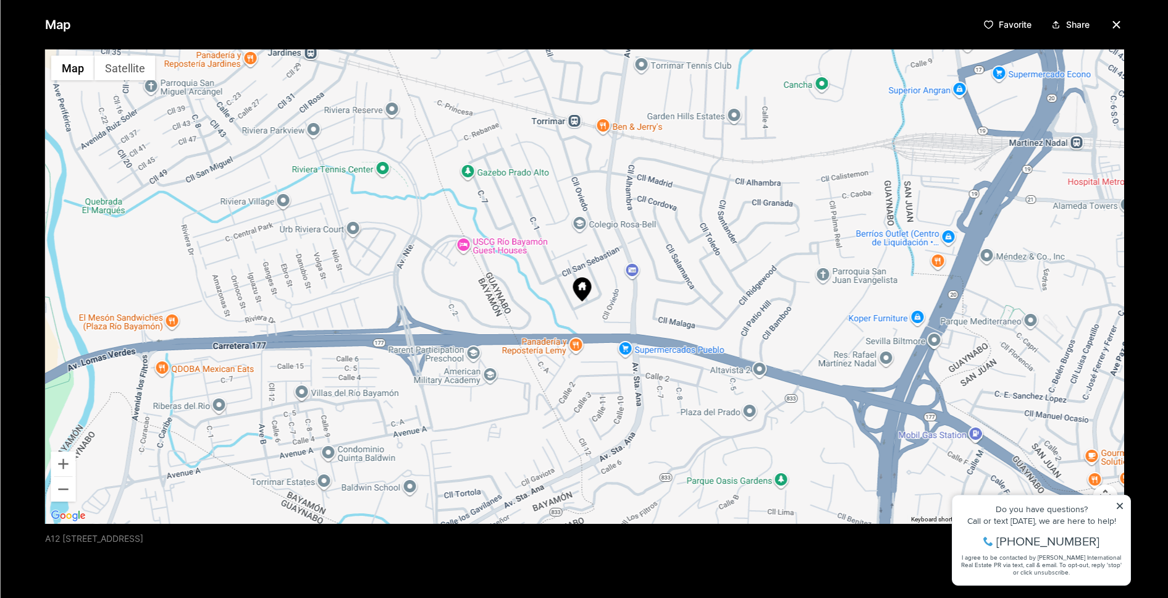
click at [578, 290] on icon at bounding box center [582, 286] width 8 height 8
click at [581, 285] on icon at bounding box center [582, 286] width 8 height 8
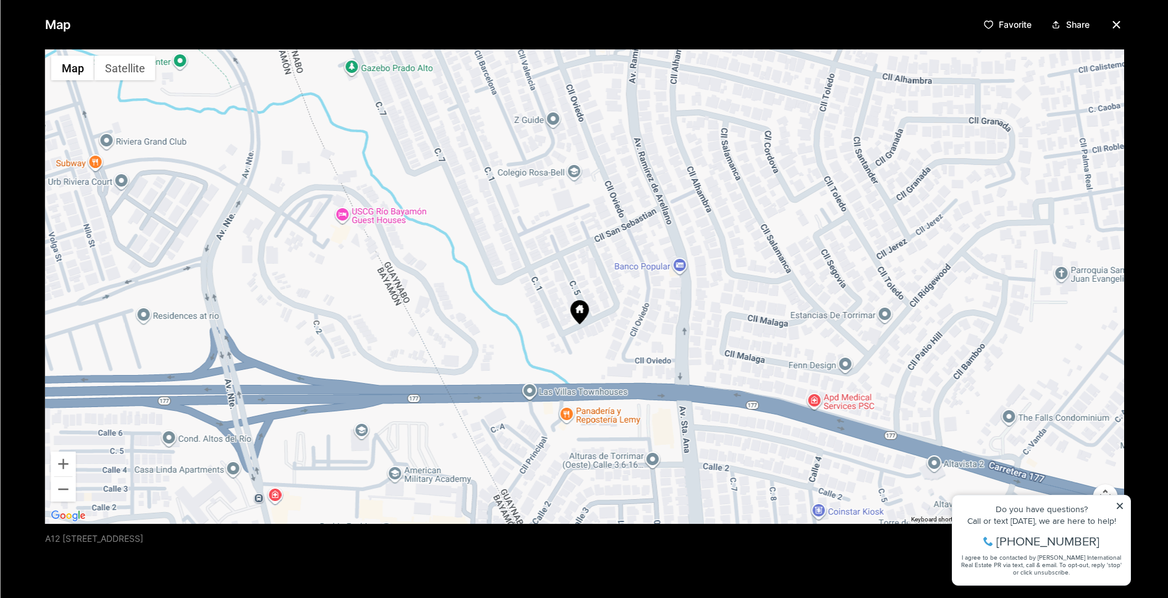
click at [570, 306] on icon at bounding box center [579, 312] width 19 height 24
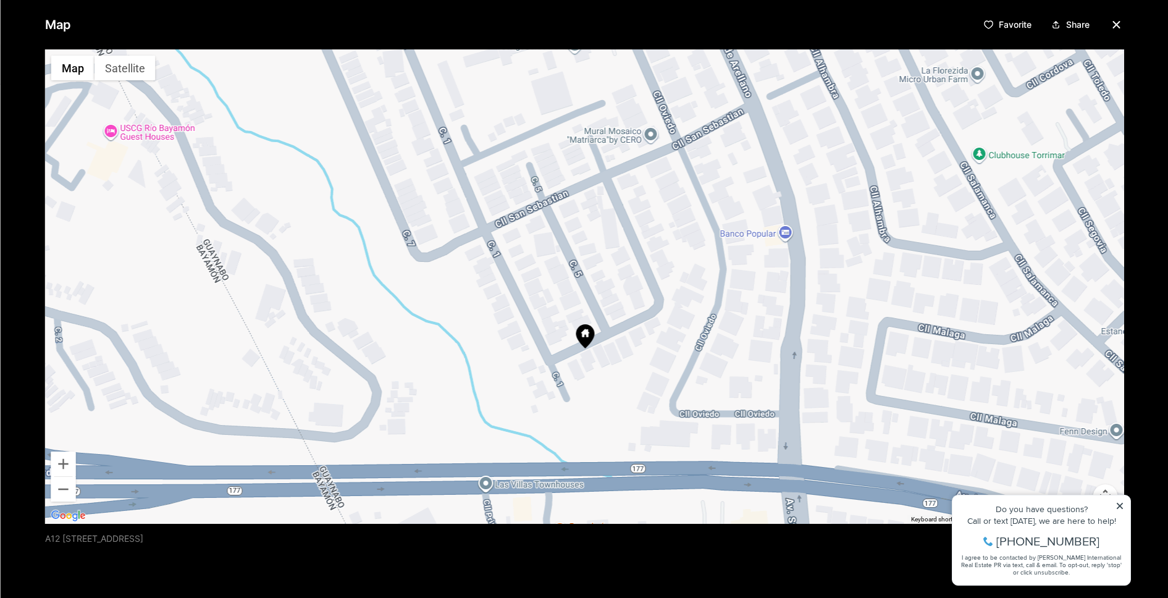
click at [788, 236] on div at bounding box center [583, 286] width 1079 height 474
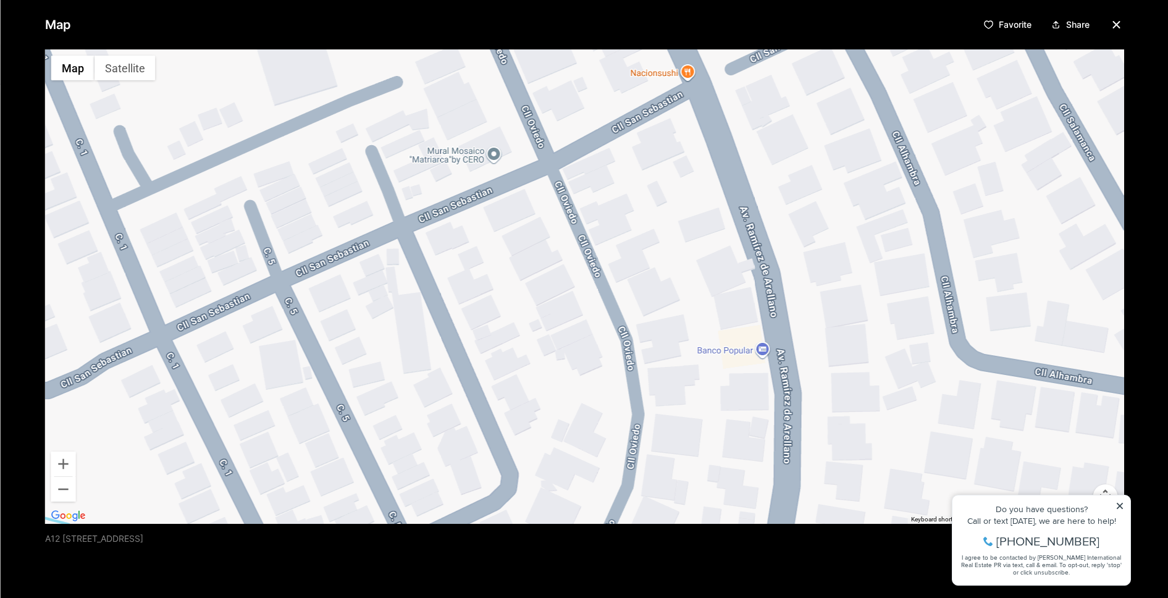
drag, startPoint x: 785, startPoint y: 227, endPoint x: 770, endPoint y: 342, distance: 115.9
click at [770, 342] on div at bounding box center [583, 286] width 1079 height 474
click at [1120, 508] on div "Map Favorite Share ← Move left → Move right ↑ Move up ↓ Move down + Zoom in - Z…" at bounding box center [584, 299] width 1168 height 598
click at [1119, 503] on div "Map Favorite Share ← Move left → Move right ↑ Move up ↓ Move down + Zoom in - Z…" at bounding box center [584, 299] width 1168 height 598
drag, startPoint x: 1122, startPoint y: 504, endPoint x: 1100, endPoint y: 486, distance: 28.1
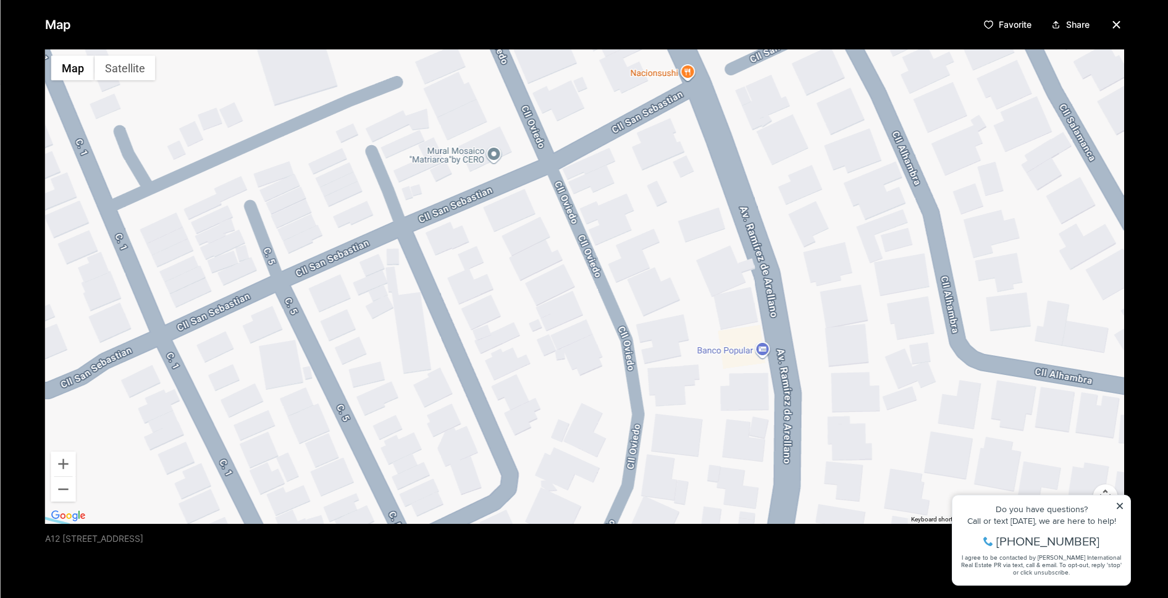
click at [1122, 504] on div "Map Favorite Share ← Move left → Move right ↑ Move up ↓ Move down + Zoom in - Z…" at bounding box center [584, 299] width 1168 height 598
click at [56, 493] on button "Zoom out" at bounding box center [63, 489] width 25 height 25
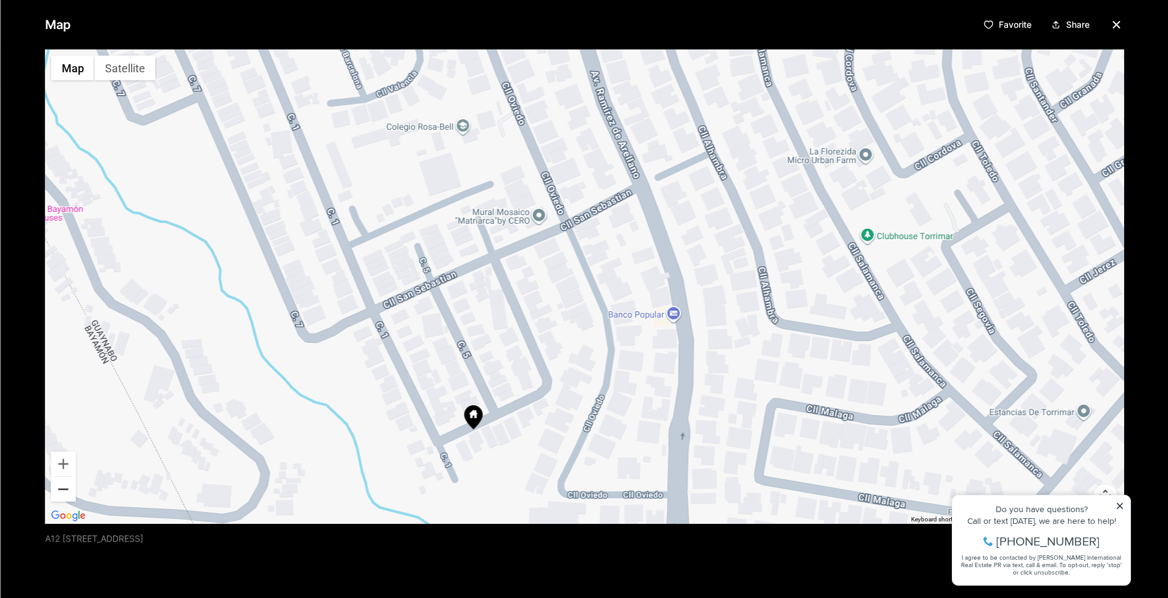
click at [61, 491] on button "Zoom out" at bounding box center [63, 489] width 25 height 25
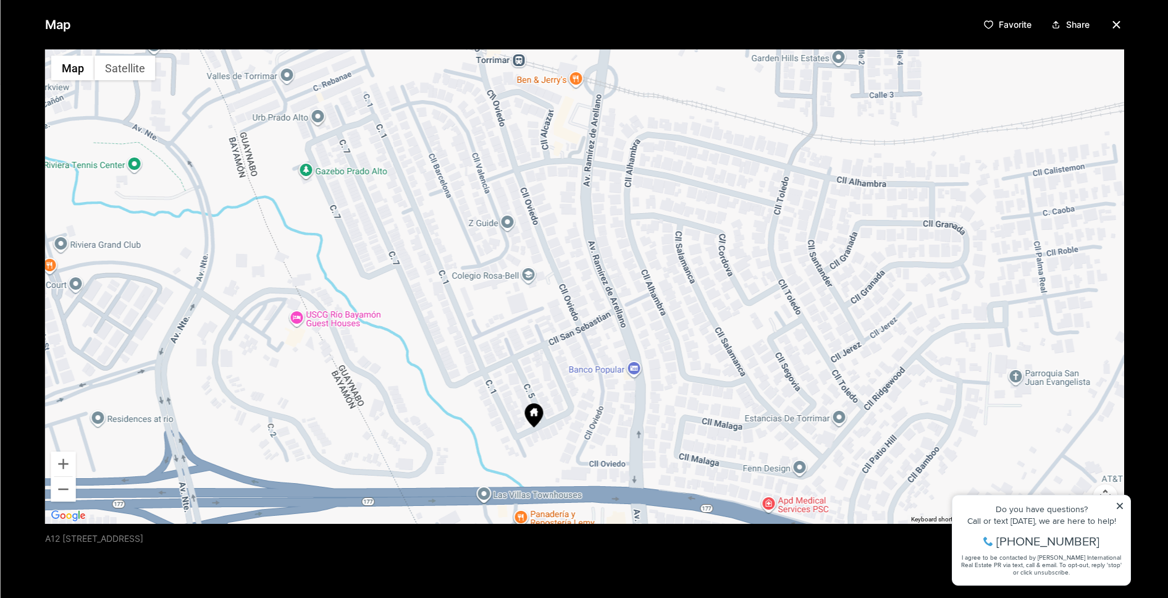
drag, startPoint x: 591, startPoint y: 195, endPoint x: 596, endPoint y: 270, distance: 75.6
click at [596, 270] on div at bounding box center [583, 286] width 1079 height 474
click at [1113, 25] on icon "button" at bounding box center [1116, 24] width 15 height 15
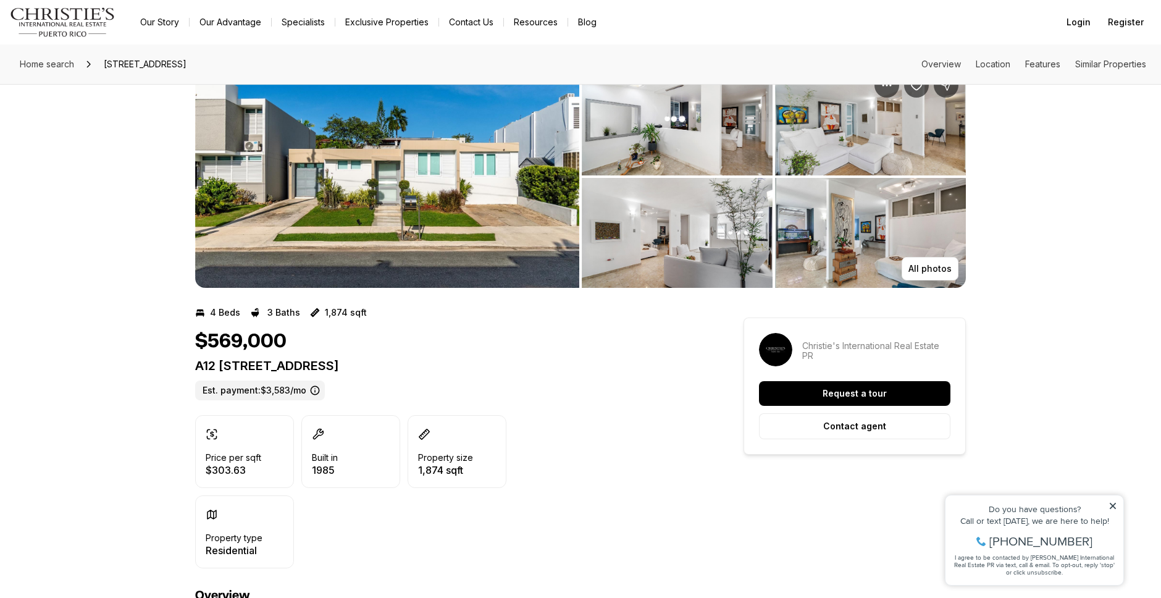
scroll to position [36, 0]
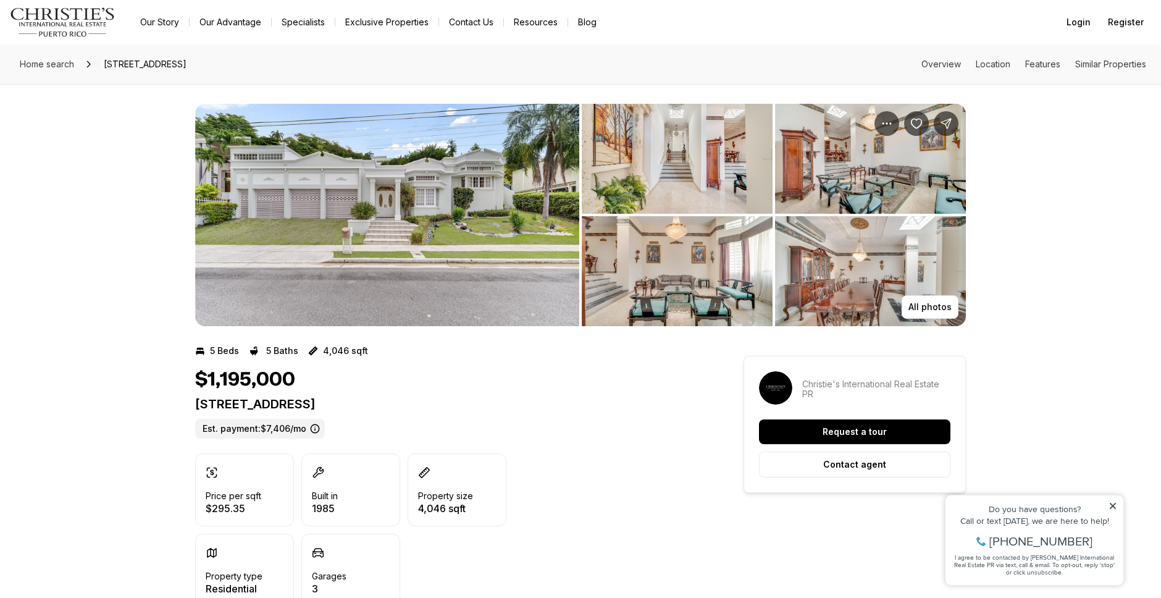
click at [439, 196] on img "View image gallery" at bounding box center [387, 215] width 384 height 222
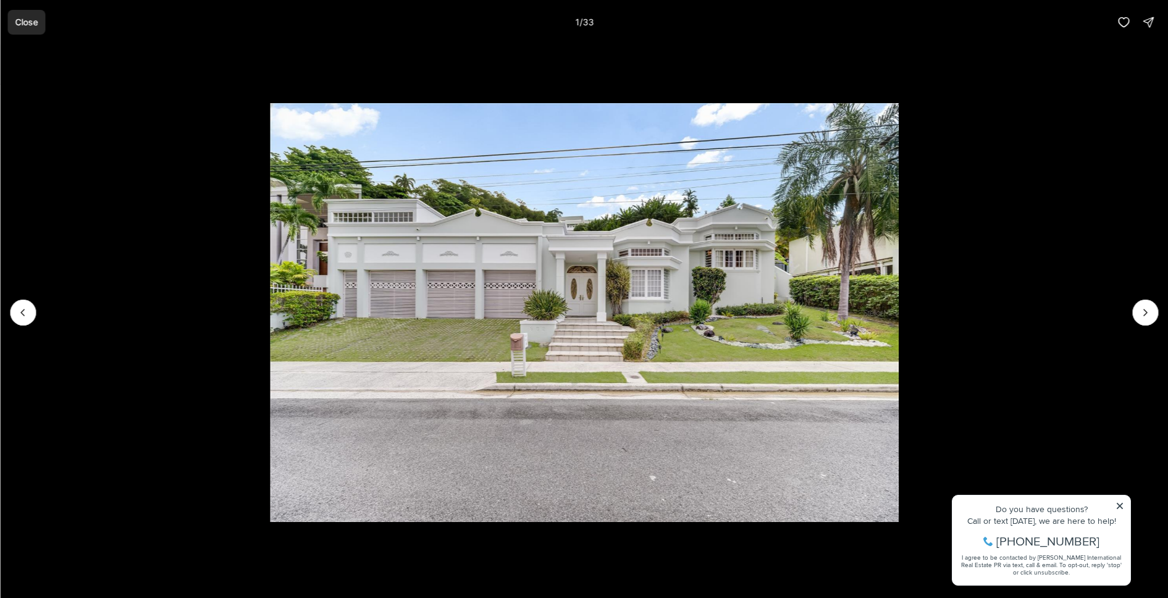
click at [21, 25] on p "Close" at bounding box center [26, 22] width 23 height 10
